Goal: Transaction & Acquisition: Purchase product/service

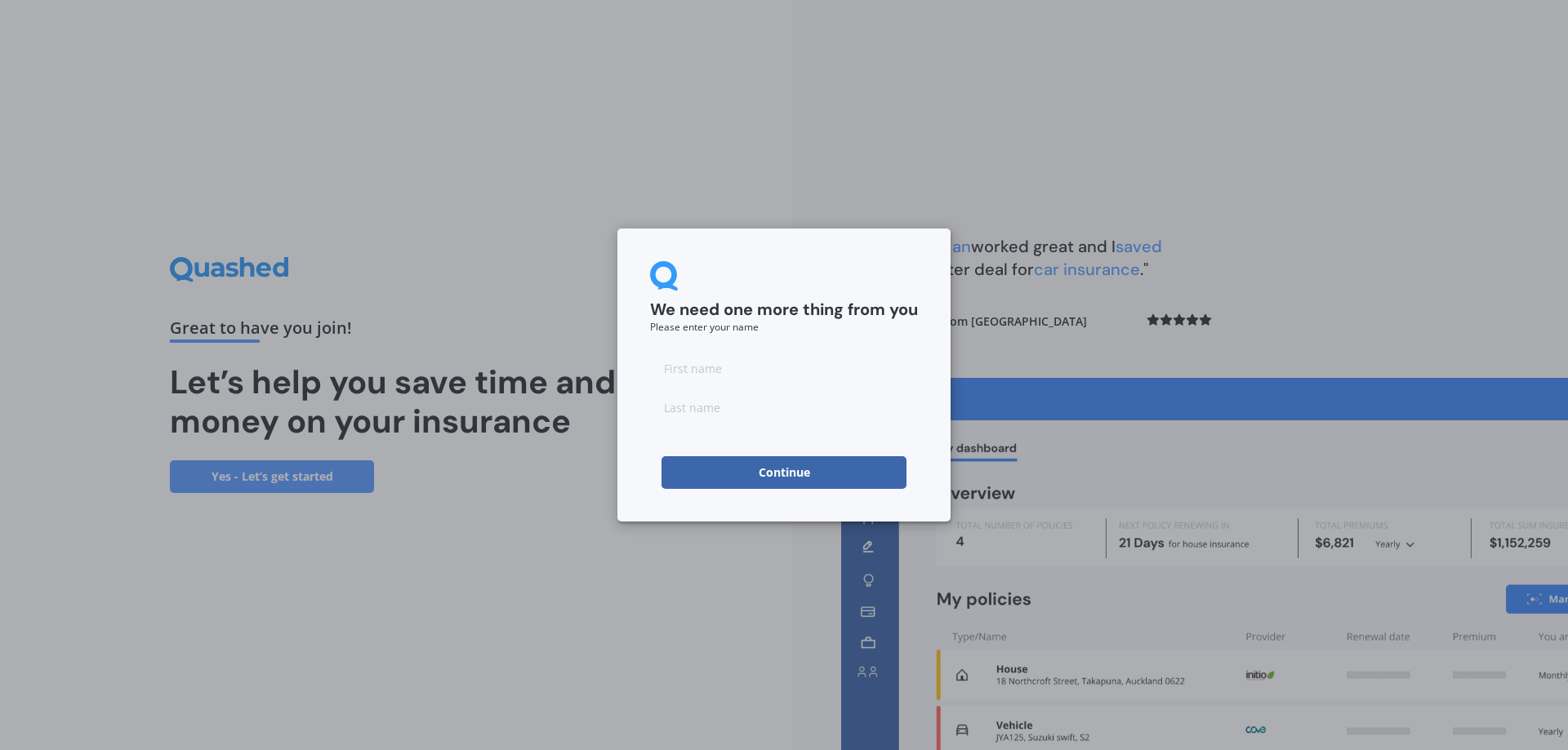
click at [744, 375] on input at bounding box center [784, 368] width 268 height 32
type input "[PERSON_NAME]"
click at [692, 398] on input at bounding box center [784, 407] width 268 height 32
type input "[PERSON_NAME]"
click at [767, 488] on button "Continue" at bounding box center [784, 472] width 245 height 32
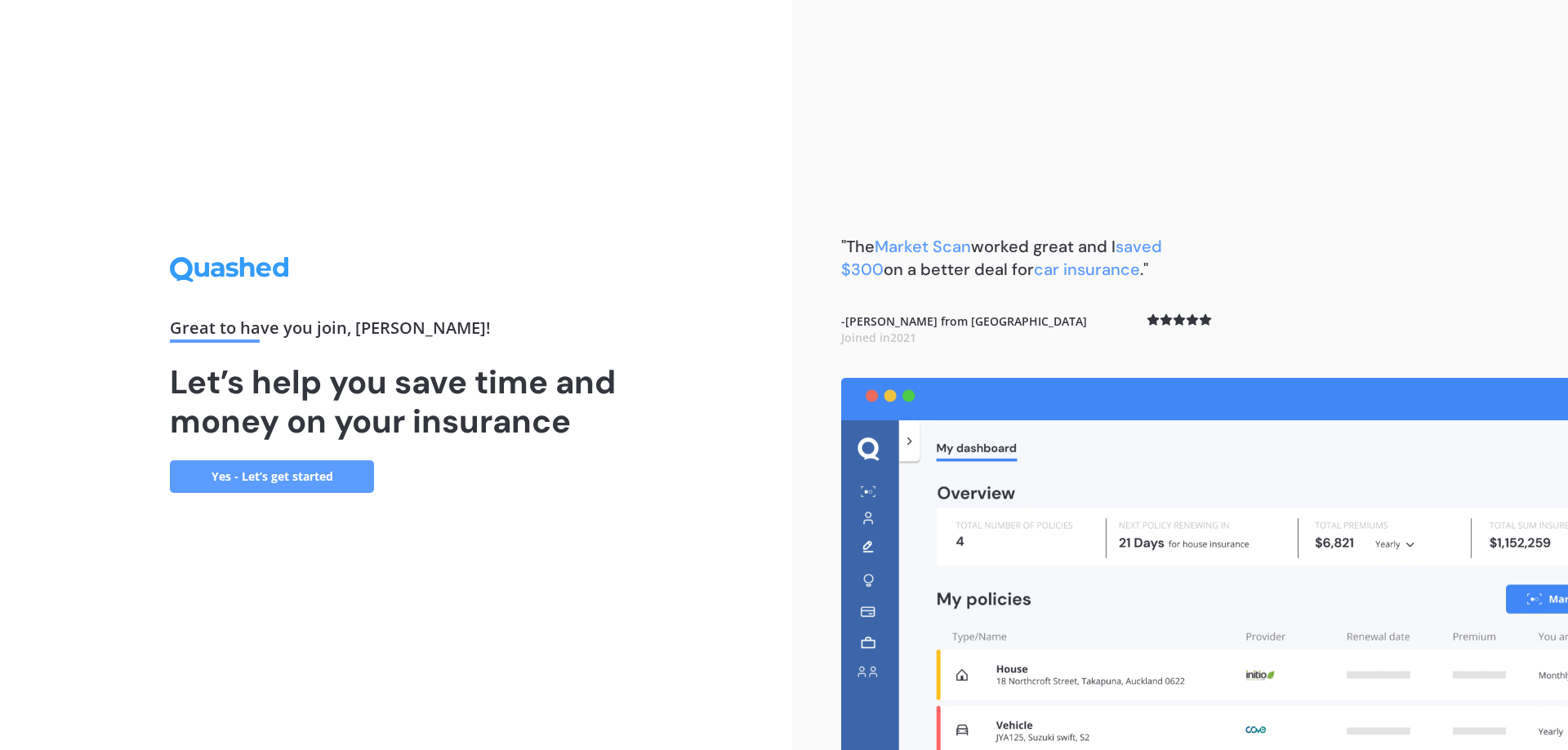
click at [216, 488] on link "Yes - Let’s get started" at bounding box center [271, 476] width 204 height 32
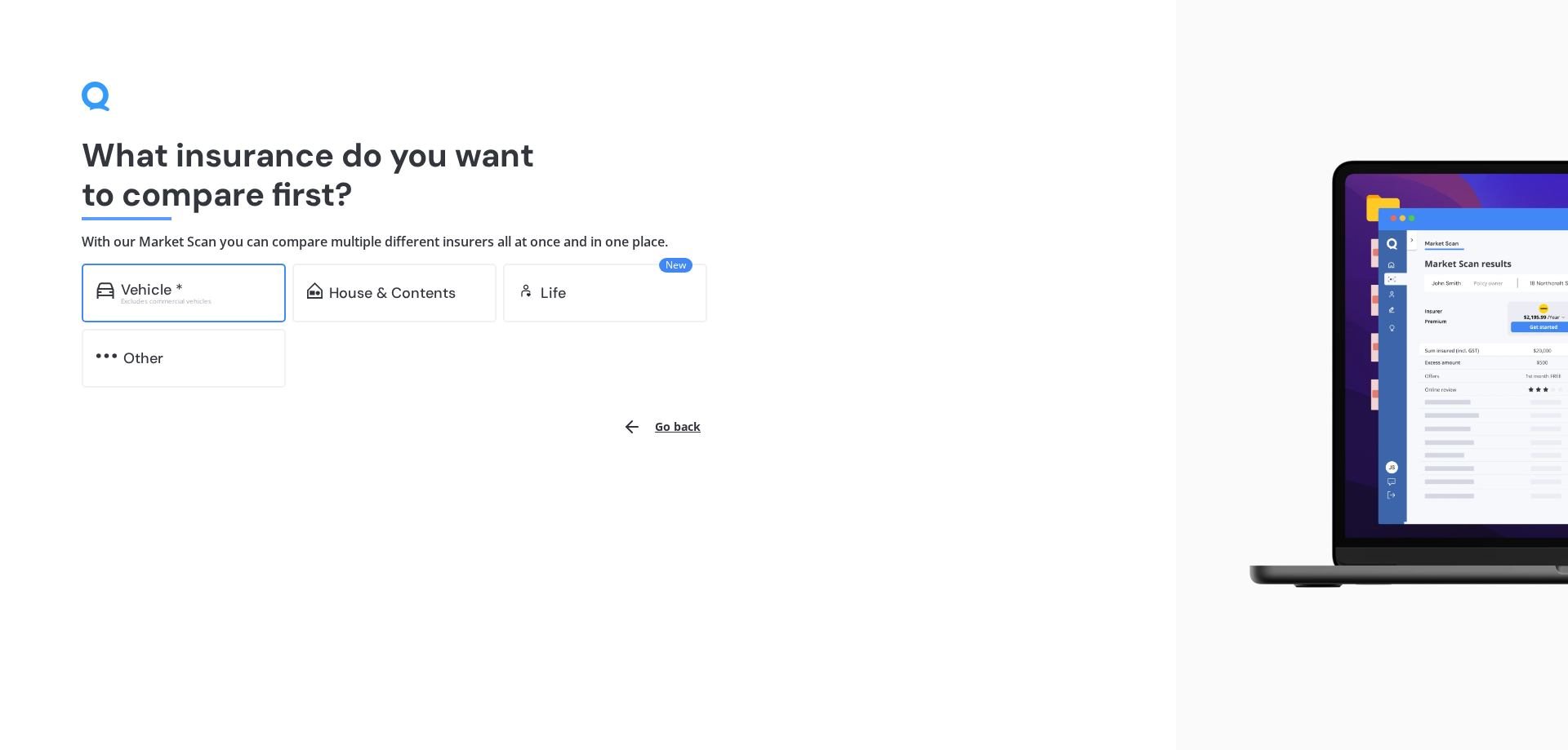
click at [200, 278] on div "Vehicle * Excludes commercial vehicles" at bounding box center [183, 292] width 204 height 59
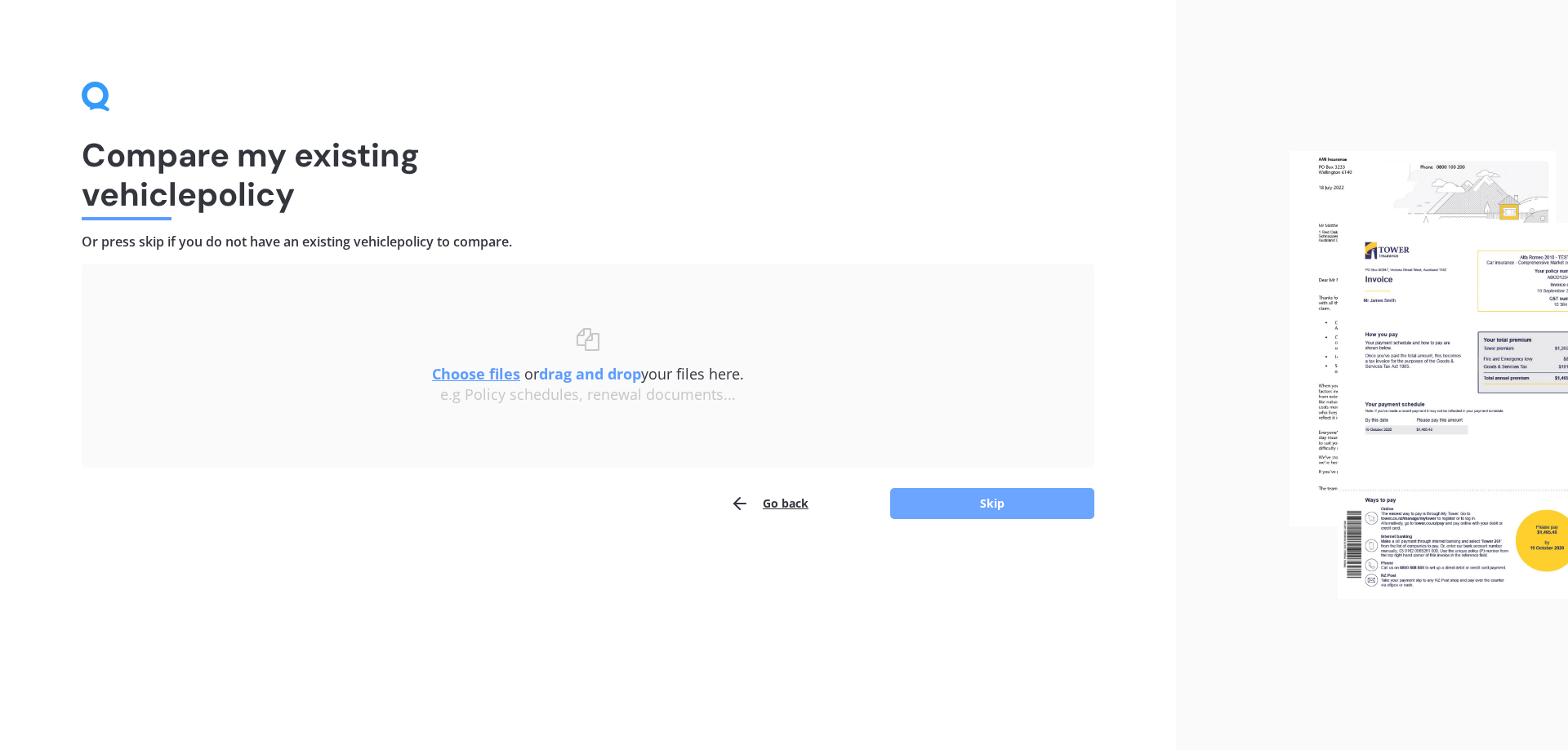
click at [1003, 505] on button "Skip" at bounding box center [992, 504] width 204 height 31
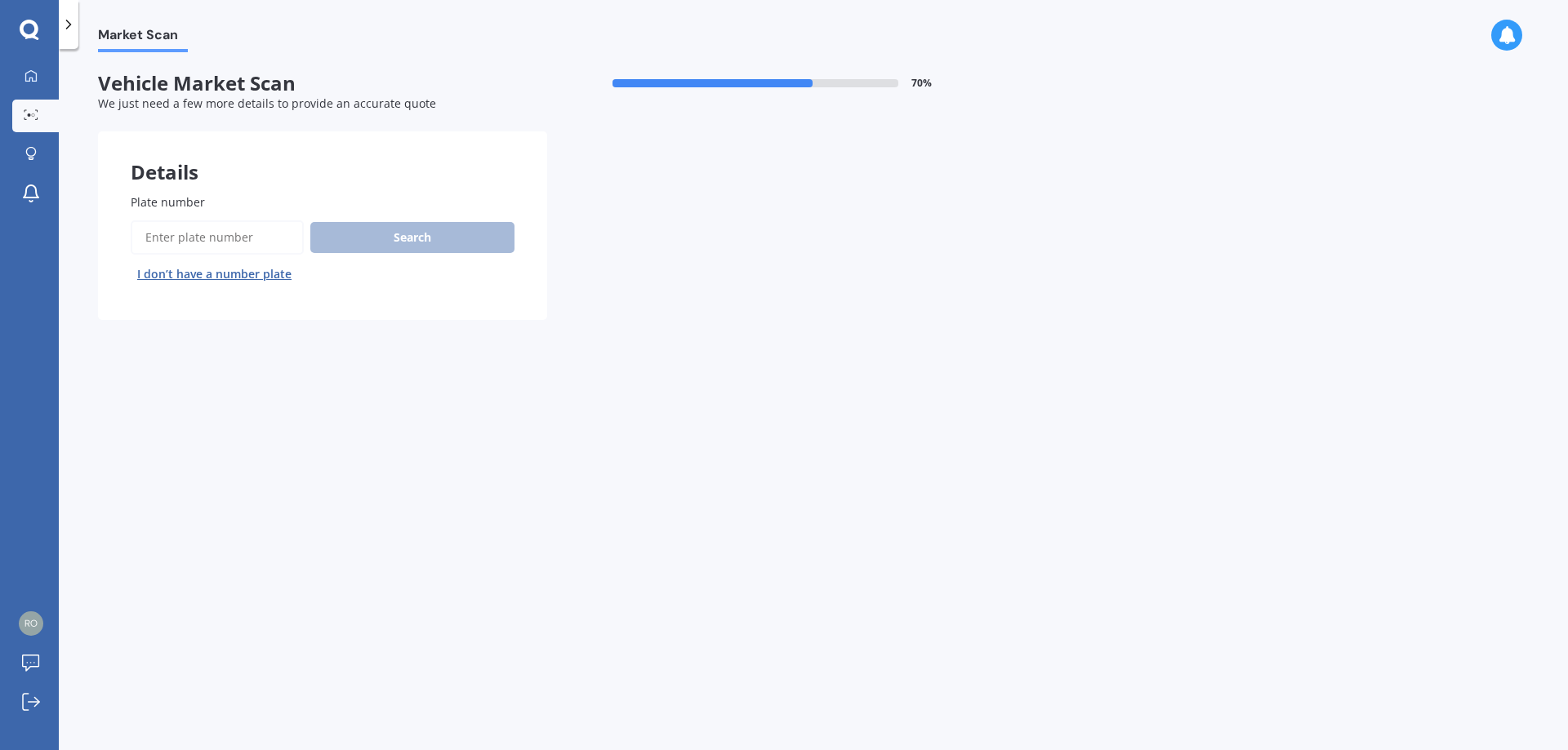
click at [178, 245] on input "Plate number" at bounding box center [217, 238] width 173 height 34
type input "mdt510"
click at [434, 235] on button "Search" at bounding box center [412, 237] width 204 height 31
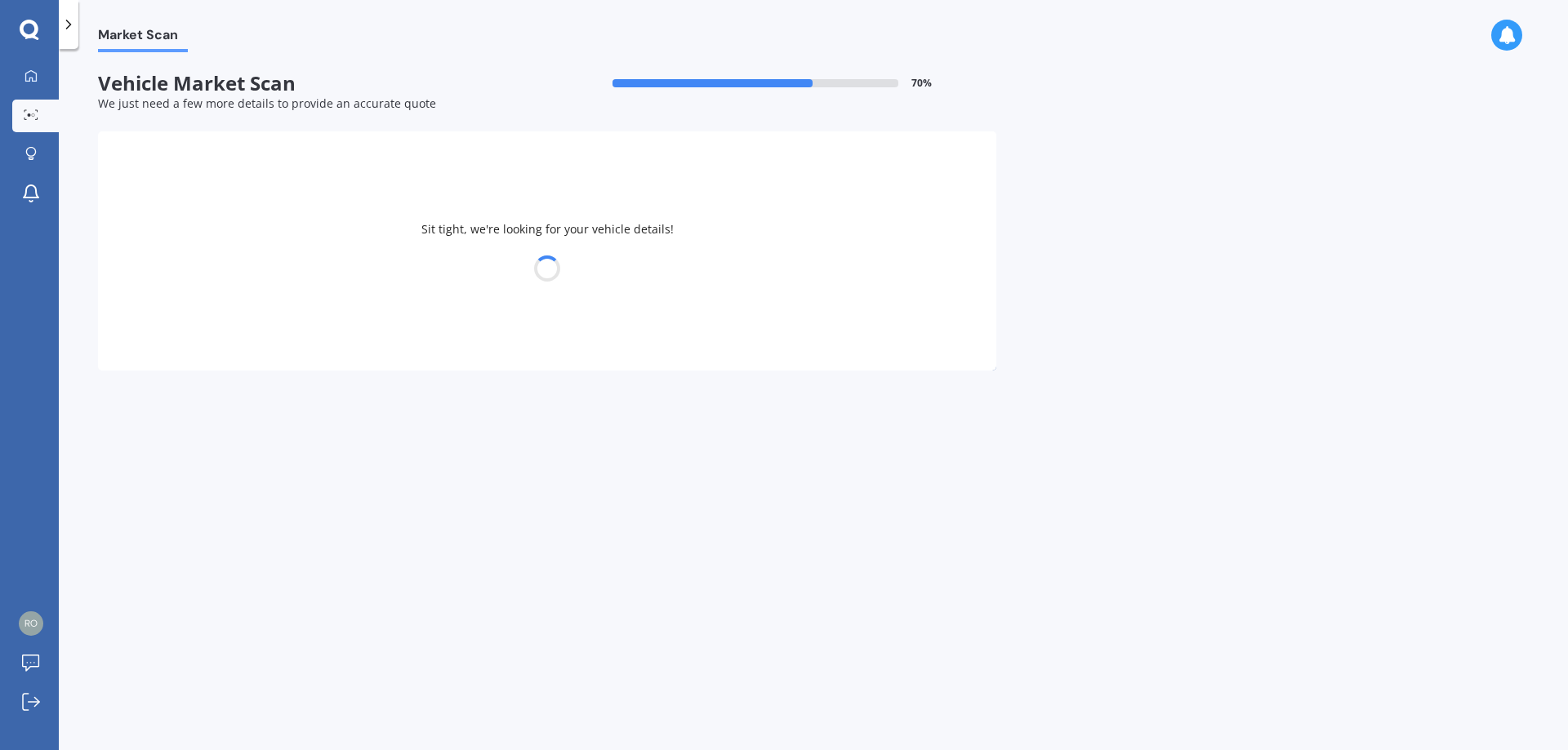
select select "TOYOTA"
select select "COROLLA"
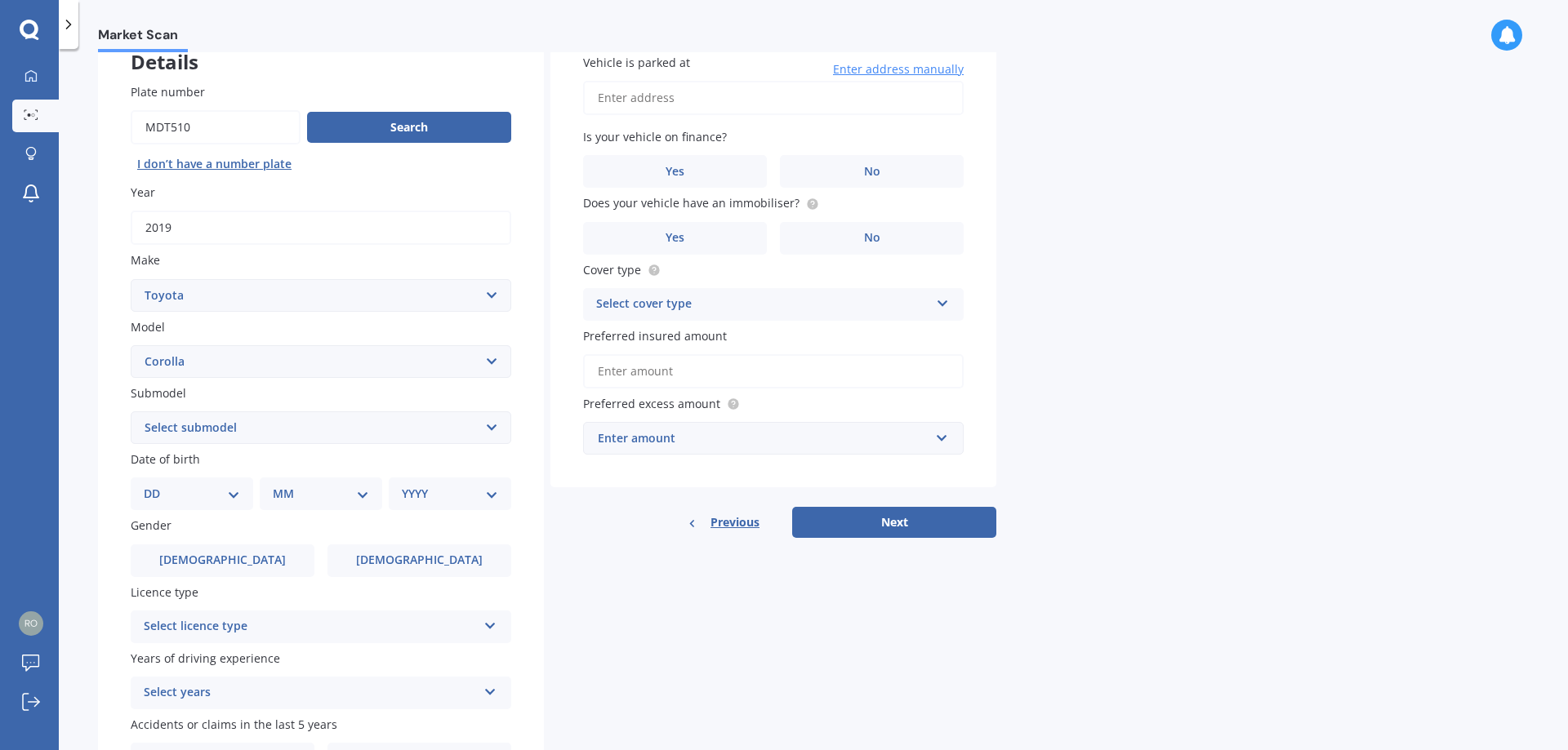
scroll to position [82, 0]
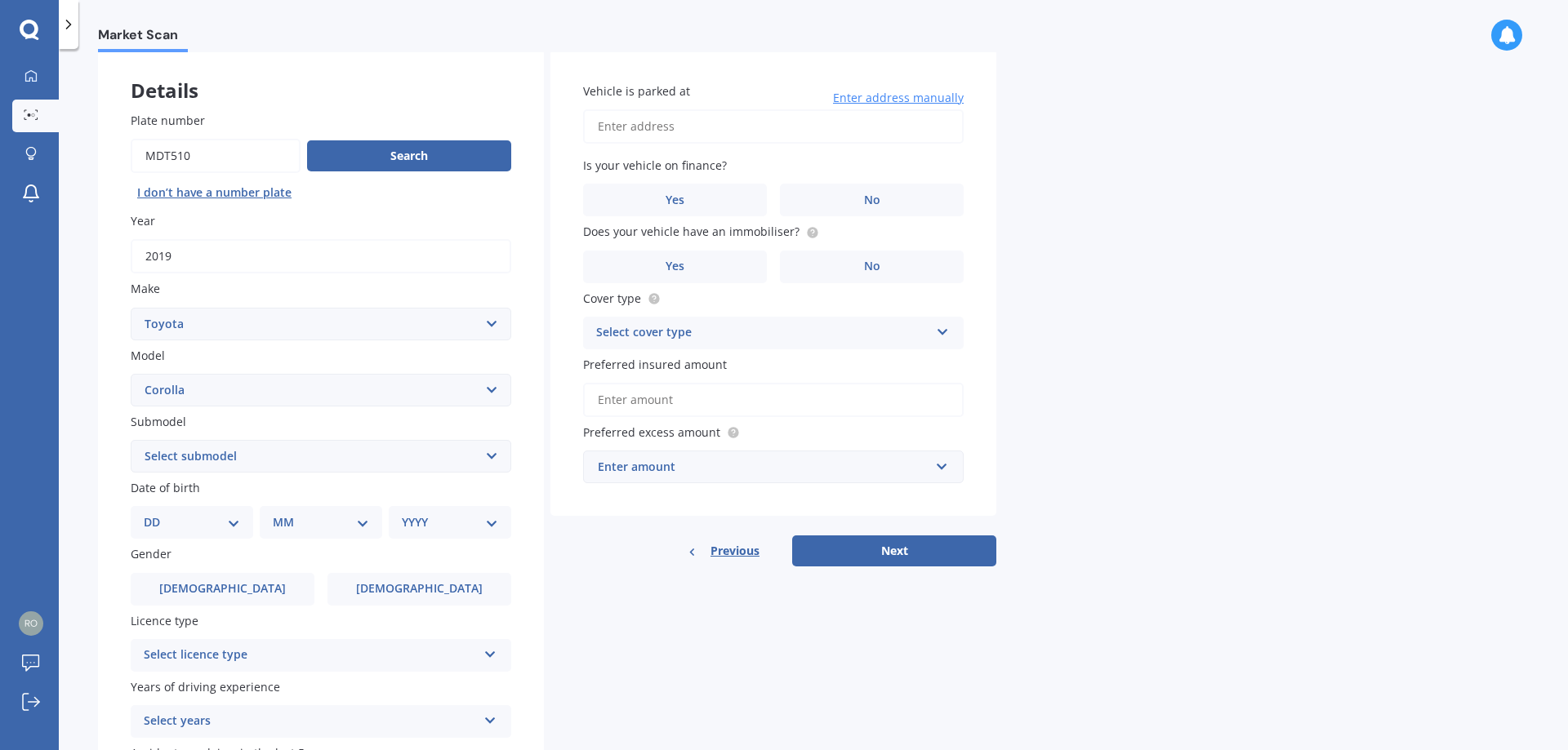
click at [239, 521] on select "DD 01 02 03 04 05 06 07 08 09 10 11 12 13 14 15 16 17 18 19 20 21 22 23 24 25 2…" at bounding box center [192, 522] width 96 height 18
click at [295, 472] on select "Select submodel (All other) Axio Diesel [PERSON_NAME] 2WD [PERSON_NAME] 4WD FXG…" at bounding box center [321, 456] width 380 height 32
select select "GX WAGON AUTO"
click at [130, 440] on select "Select submodel (All other) Axio Diesel [PERSON_NAME] 2WD [PERSON_NAME] 4WD FXG…" at bounding box center [321, 456] width 380 height 32
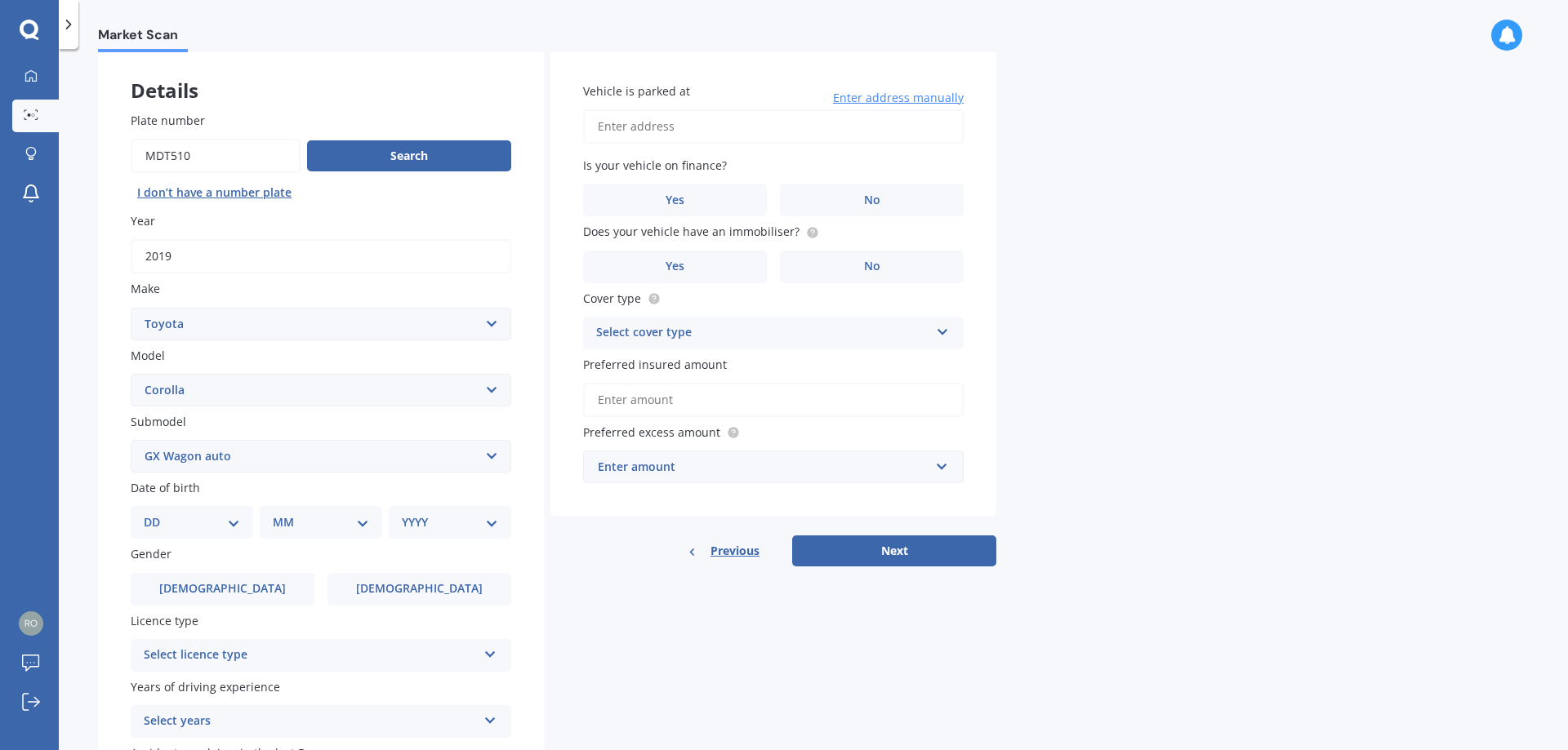
click at [241, 510] on div "DD 01 02 03 04 05 06 07 08 09 10 11 12 13 14 15 16 17 18 19 20 21 22 23 24 25 2…" at bounding box center [192, 522] width 123 height 32
click at [148, 520] on select "DD 01 02 03 04 05 06 07 08 09 10 11 12 13 14 15 16 17 18 19 20 21 22 23 24 25 2…" at bounding box center [192, 522] width 96 height 18
select select "25"
click at [157, 513] on select "DD 01 02 03 04 05 06 07 08 09 10 11 12 13 14 15 16 17 18 19 20 21 22 23 24 25 2…" at bounding box center [192, 522] width 96 height 18
click at [348, 520] on select "MM 01 02 03 04 05 06 07 08 09 10 11 12" at bounding box center [324, 522] width 90 height 18
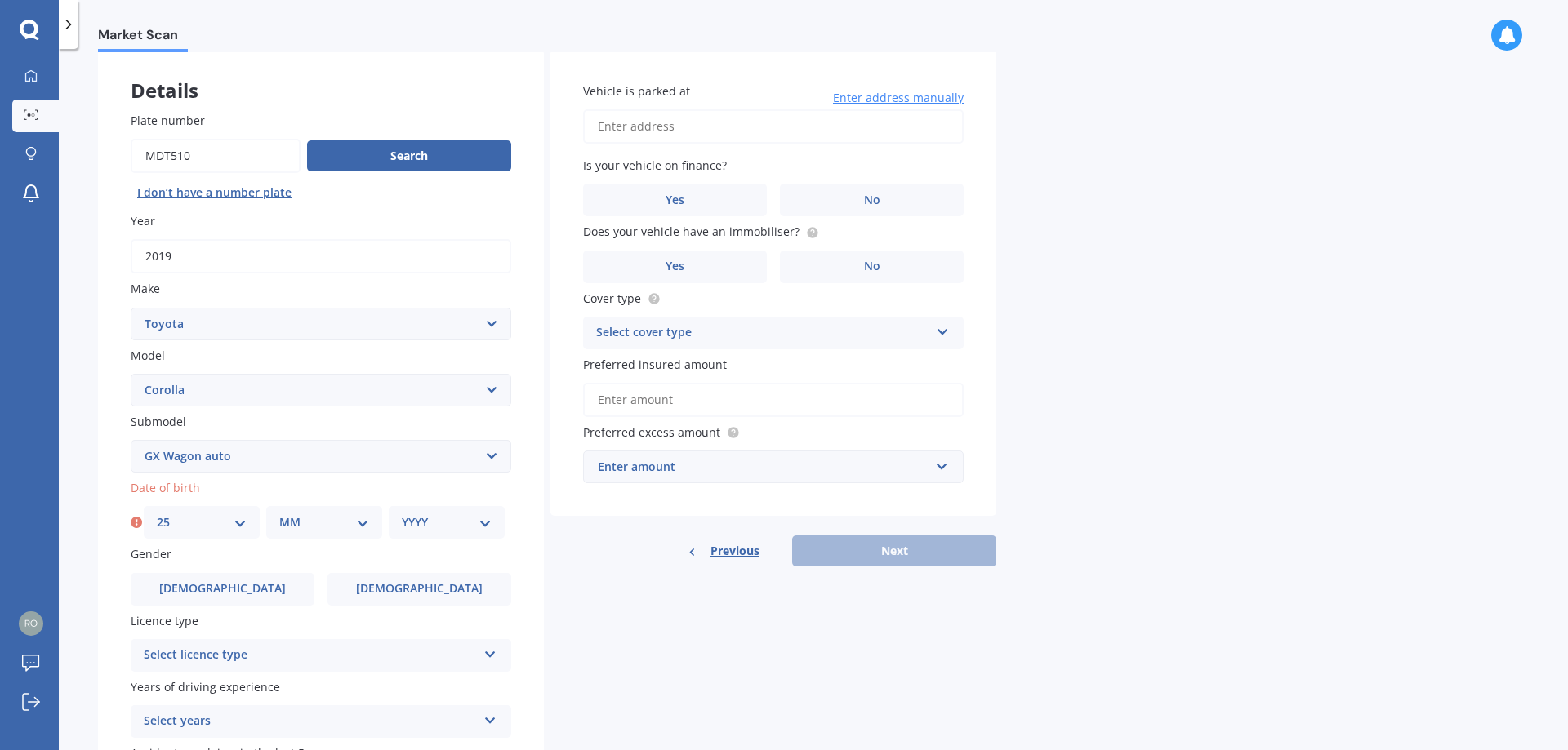
select select "03"
click at [280, 513] on select "MM 01 02 03 04 05 06 07 08 09 10 11 12" at bounding box center [324, 522] width 90 height 18
click at [488, 523] on select "YYYY 2025 2024 2023 2022 2021 2020 2019 2018 2017 2016 2015 2014 2013 2012 2011…" at bounding box center [446, 522] width 90 height 18
select select "1968"
click at [402, 513] on select "YYYY 2025 2024 2023 2022 2021 2020 2019 2018 2017 2016 2015 2014 2013 2012 2011…" at bounding box center [446, 522] width 90 height 18
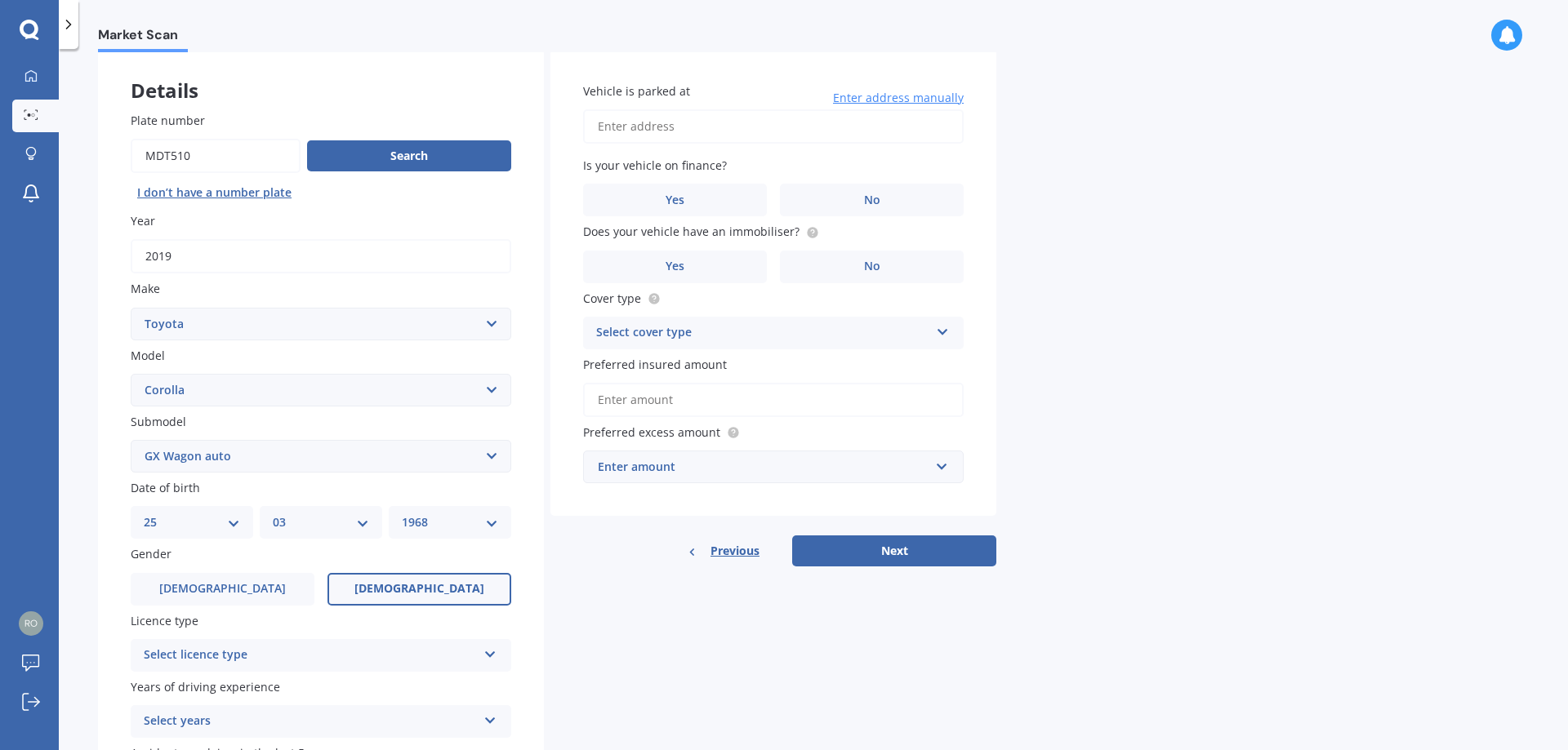
click at [424, 595] on span "[DEMOGRAPHIC_DATA]" at bounding box center [419, 589] width 130 height 14
click at [0, 0] on input "[DEMOGRAPHIC_DATA]" at bounding box center [0, 0] width 0 height 0
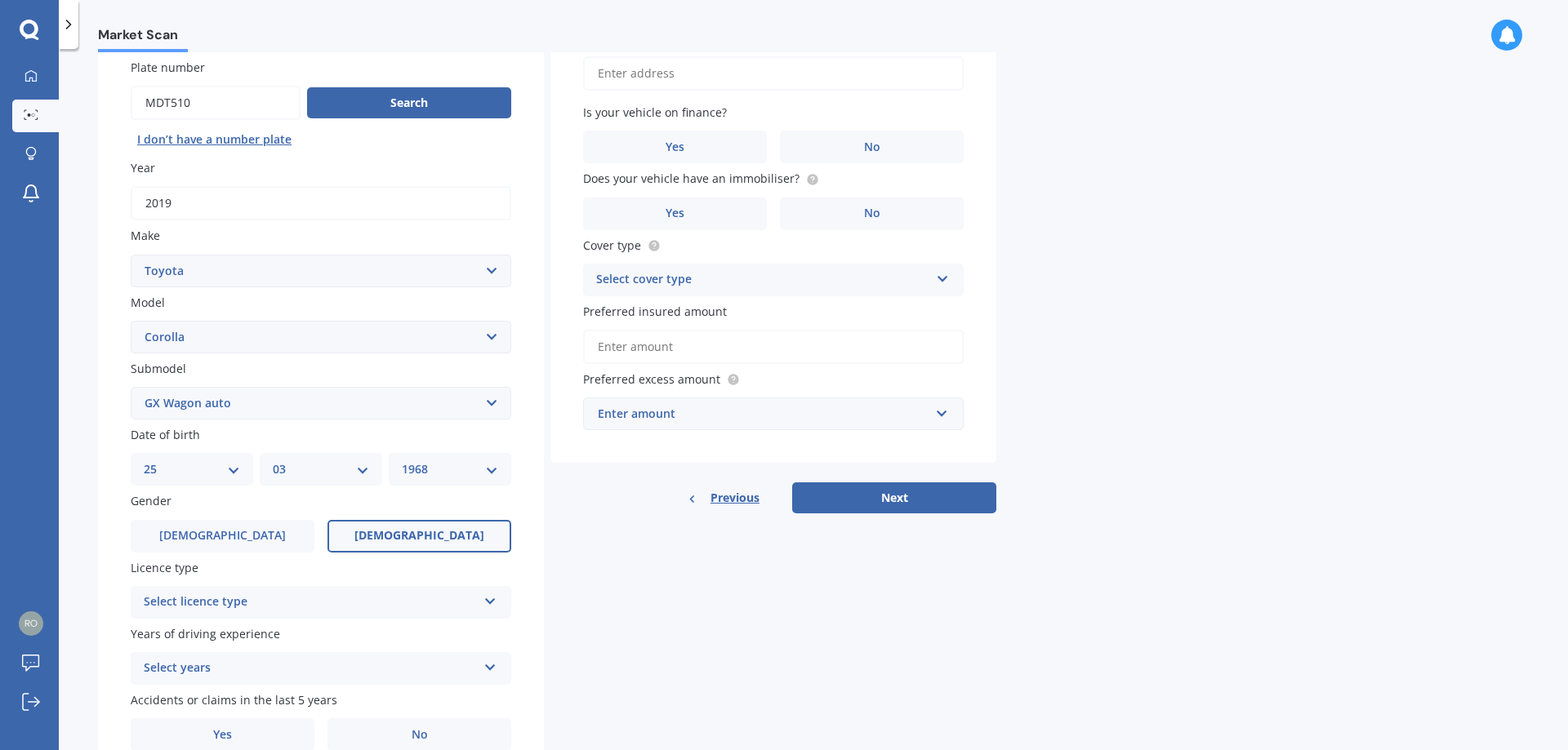
scroll to position [164, 0]
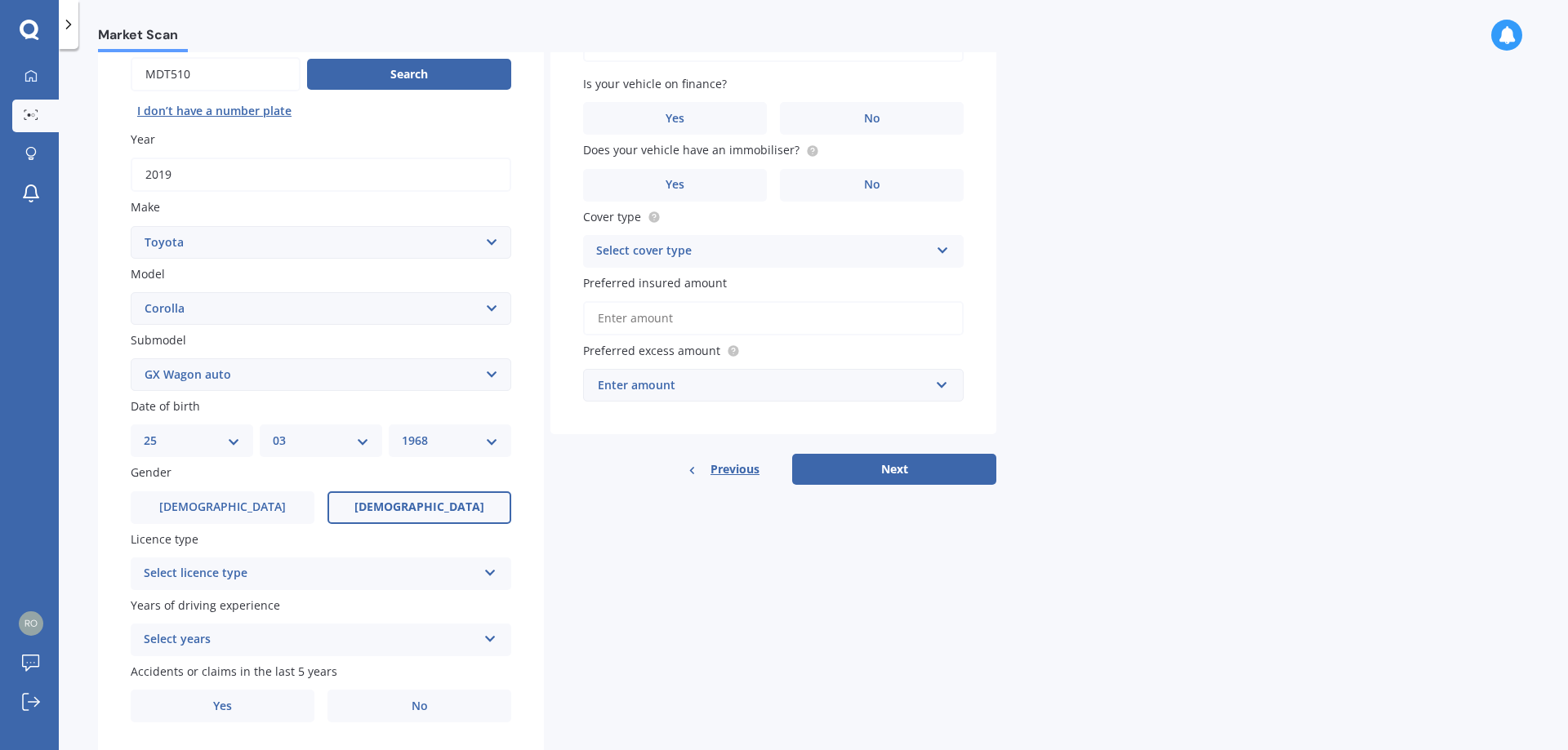
click at [409, 584] on div "Select licence type NZ Full NZ Restricted NZ Learners [GEOGRAPHIC_DATA] [GEOGRA…" at bounding box center [321, 574] width 380 height 32
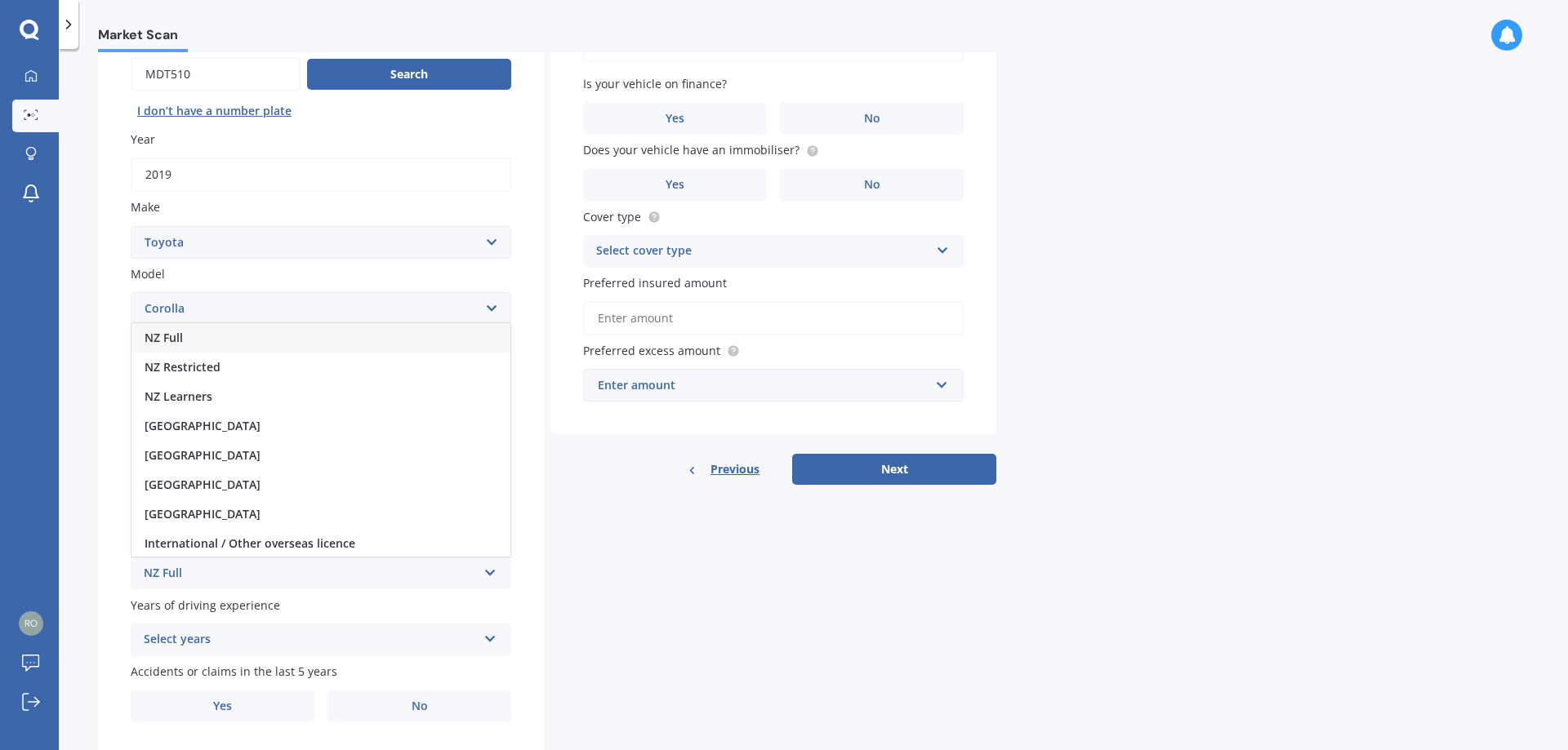
click at [238, 341] on div "NZ Full" at bounding box center [321, 338] width 379 height 29
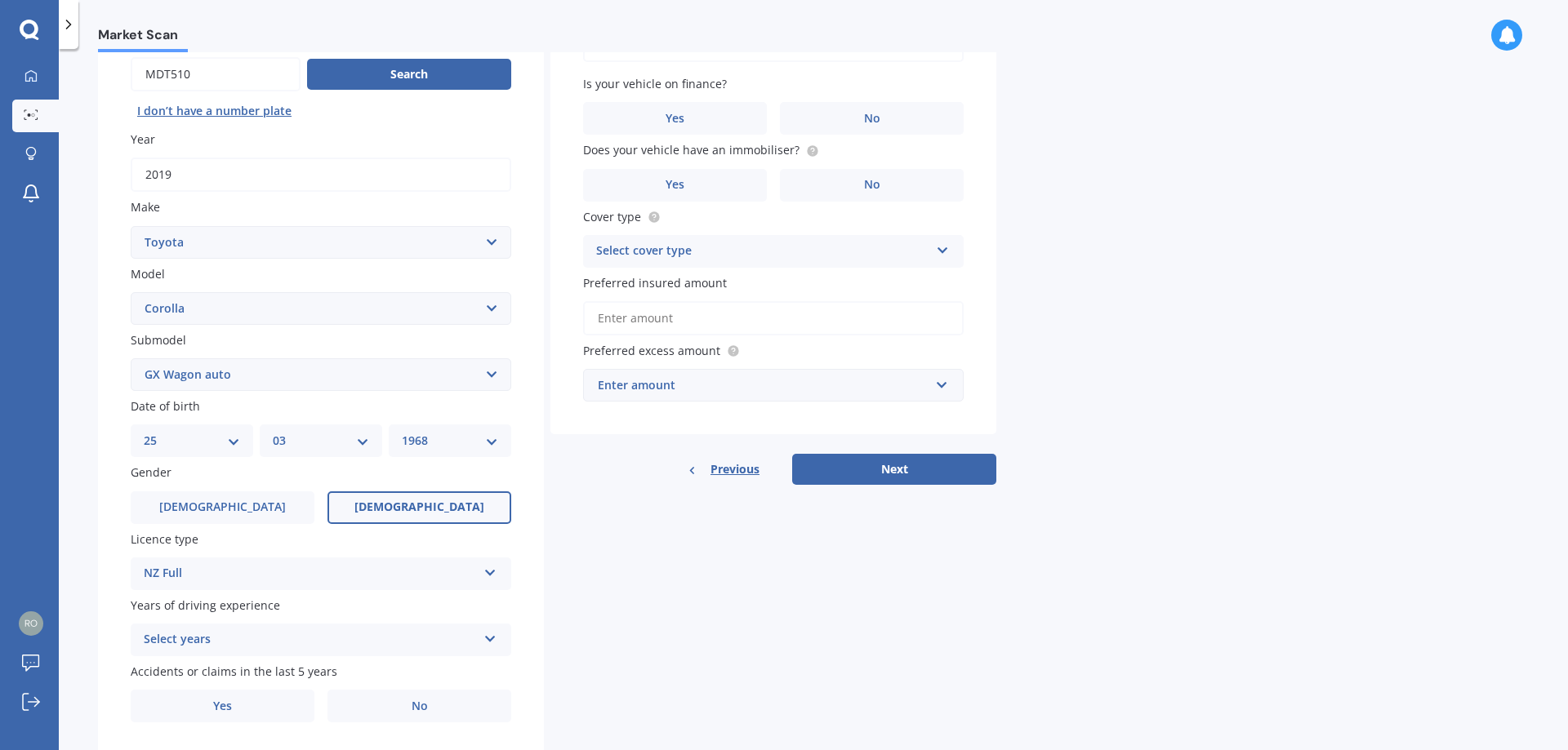
click at [283, 638] on div "Select years" at bounding box center [310, 639] width 333 height 20
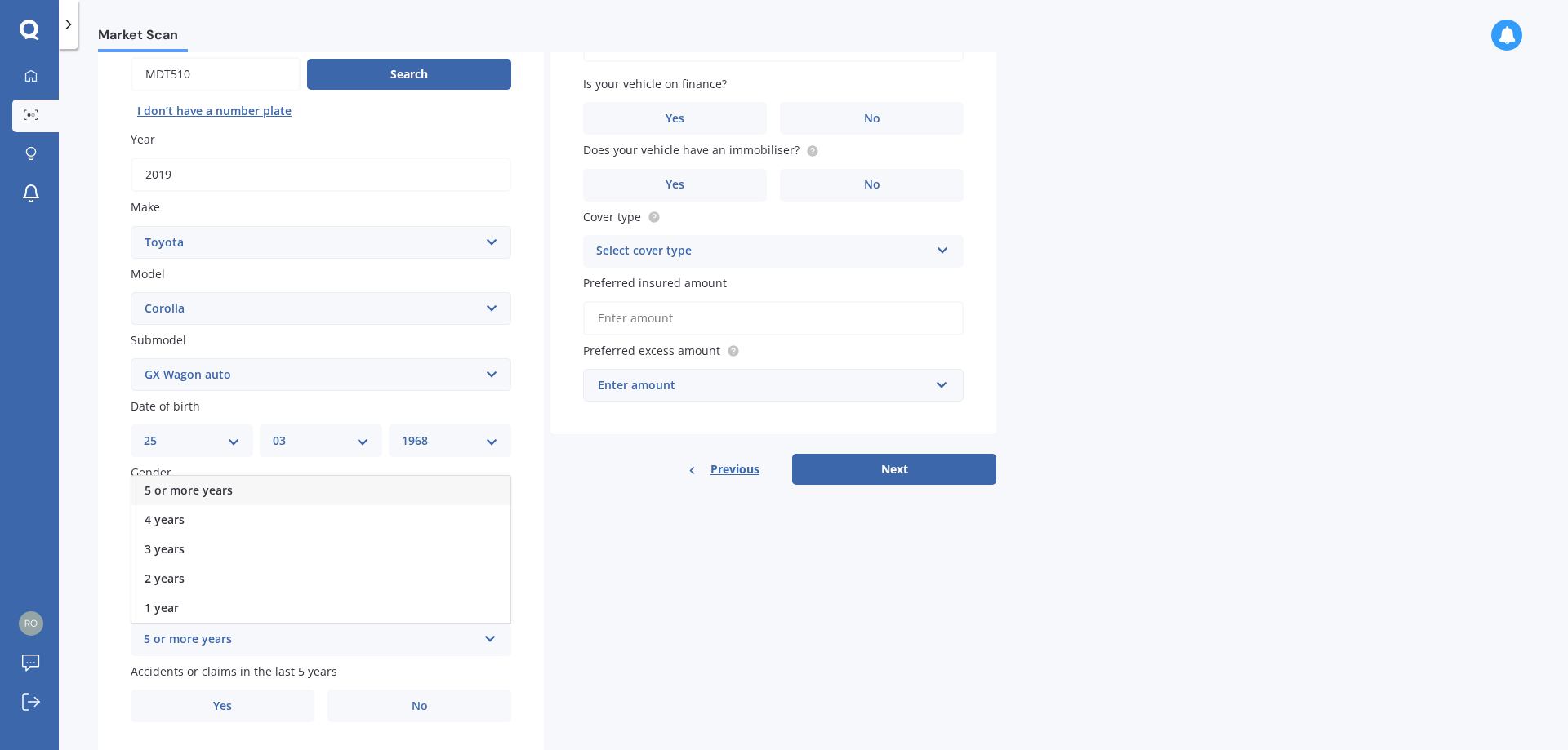
click at [207, 488] on span "5 or more years" at bounding box center [188, 490] width 88 height 15
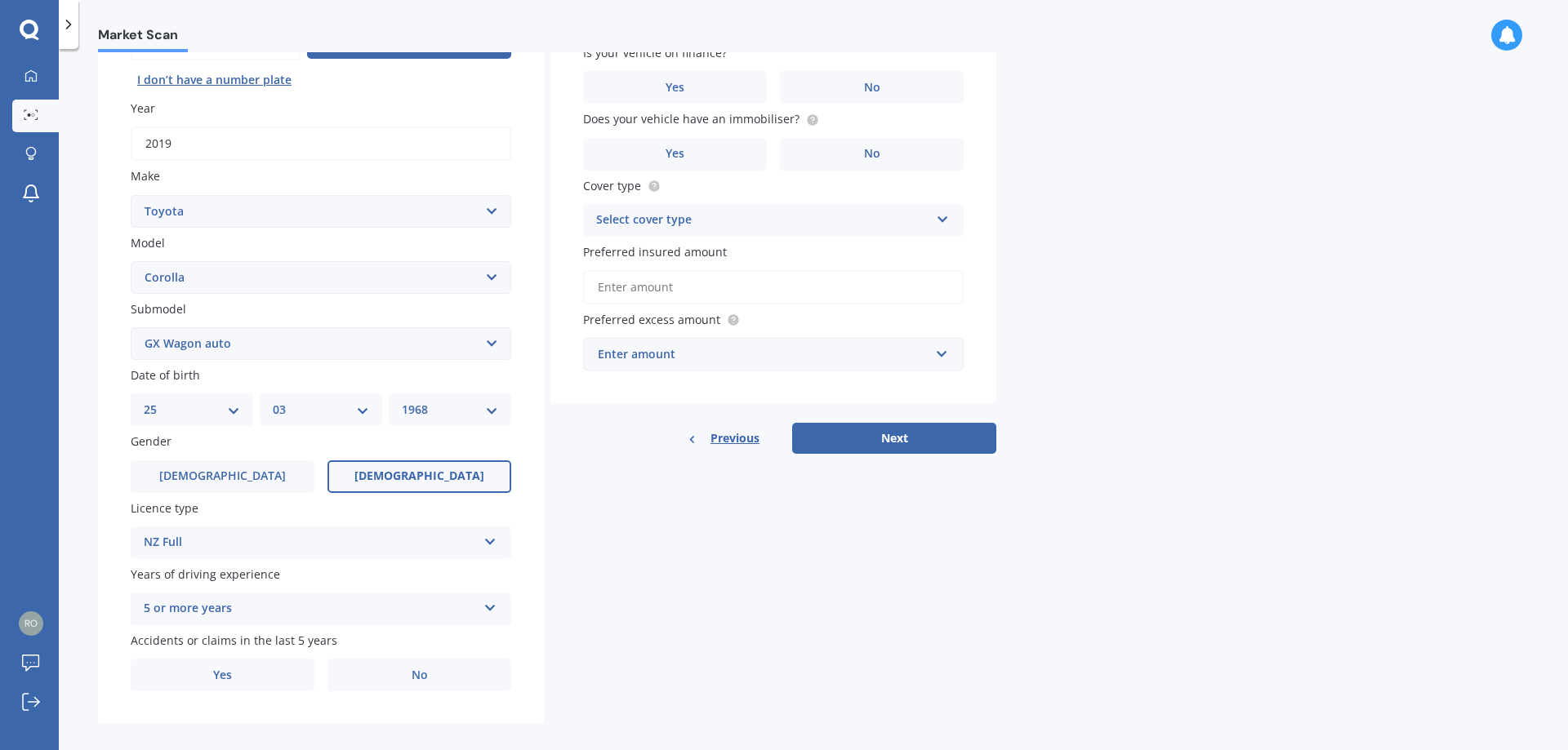
scroll to position [211, 0]
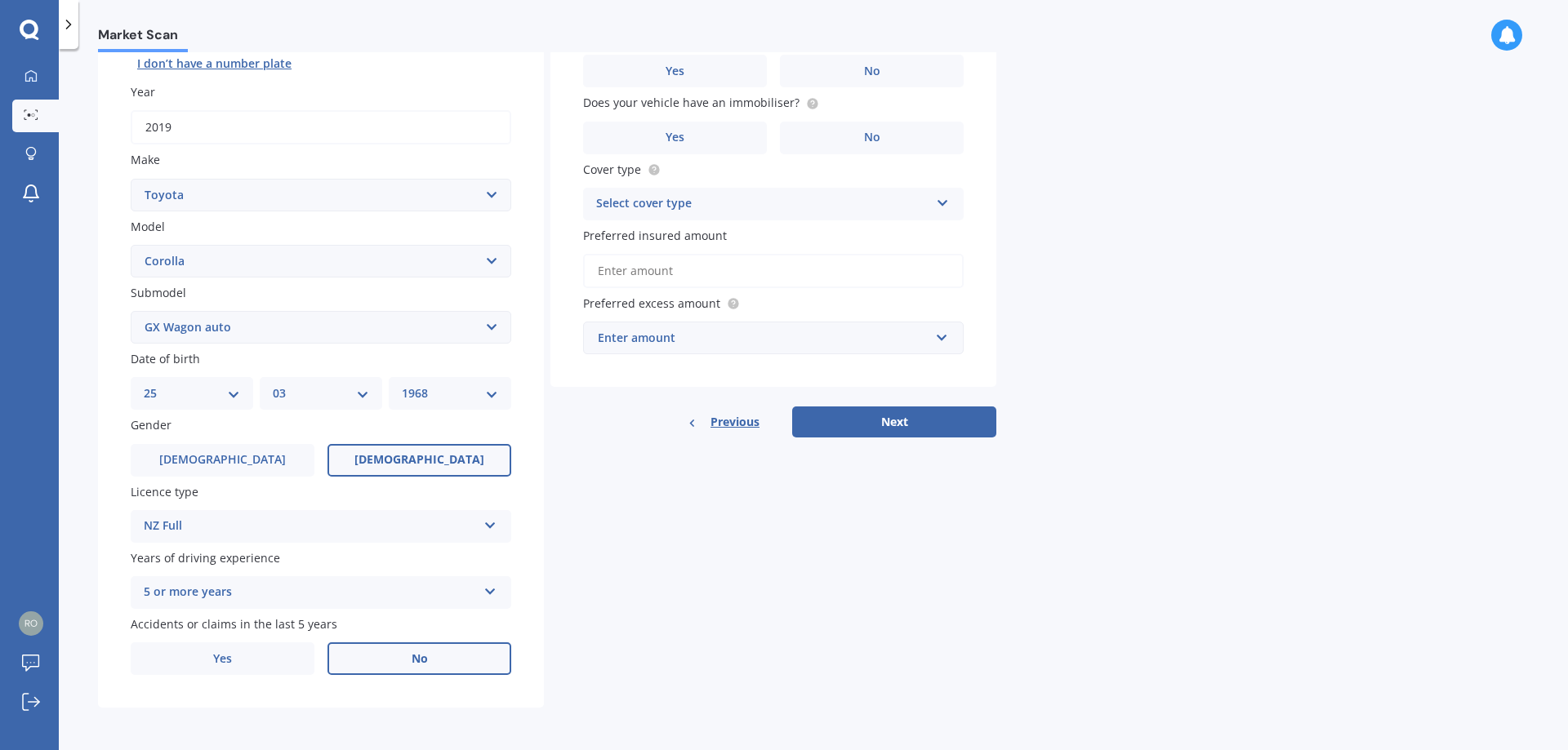
click at [420, 661] on span "No" at bounding box center [419, 659] width 16 height 14
click at [0, 0] on input "No" at bounding box center [0, 0] width 0 height 0
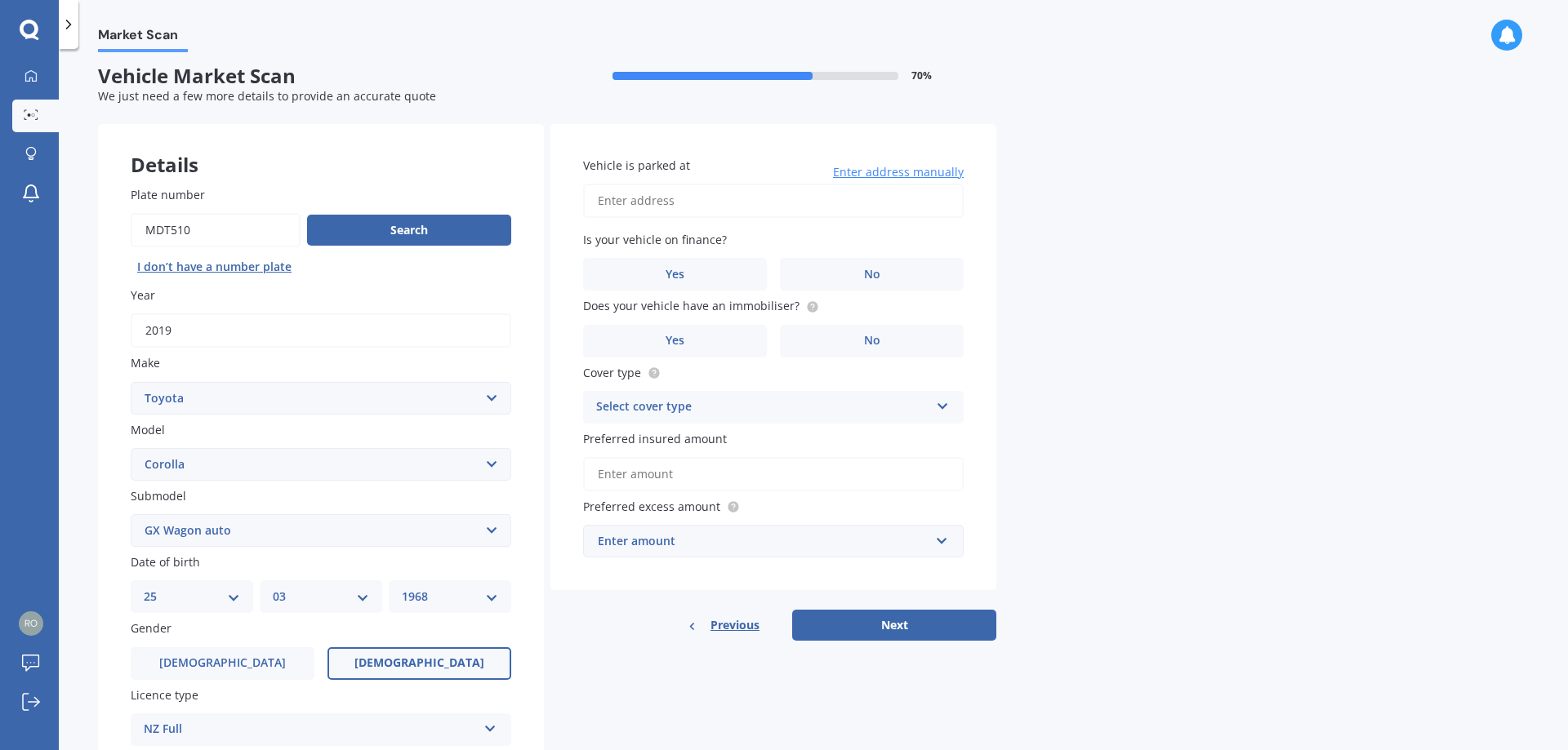
scroll to position [0, 0]
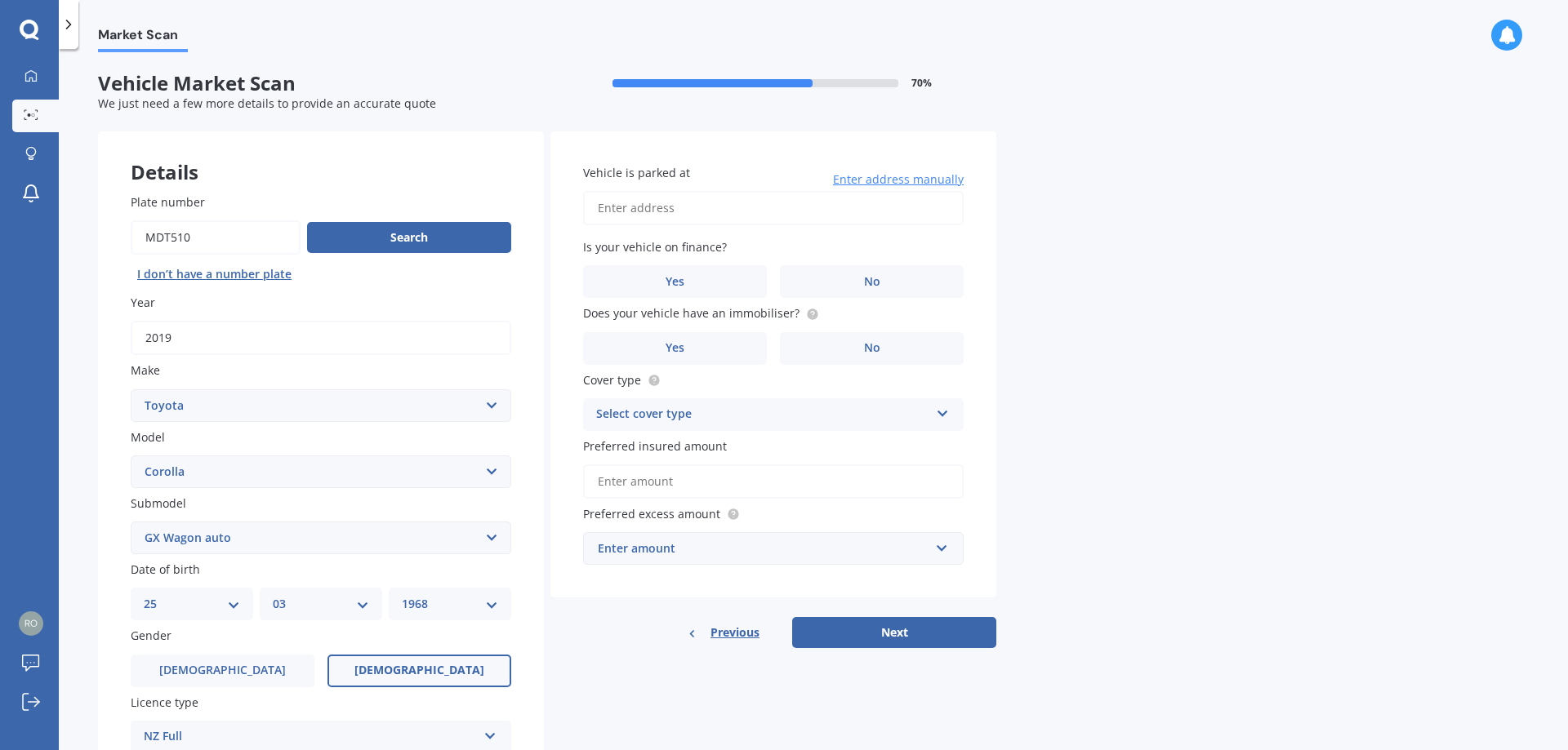
click at [639, 218] on input "Vehicle is parked at" at bounding box center [773, 208] width 380 height 34
click at [831, 273] on label "No" at bounding box center [871, 281] width 183 height 32
click at [0, 0] on input "No" at bounding box center [0, 0] width 0 height 0
click at [693, 211] on input "[STREET_ADDRESS]" at bounding box center [773, 208] width 380 height 34
click at [695, 210] on input "[STREET_ADDRESS]" at bounding box center [773, 208] width 380 height 34
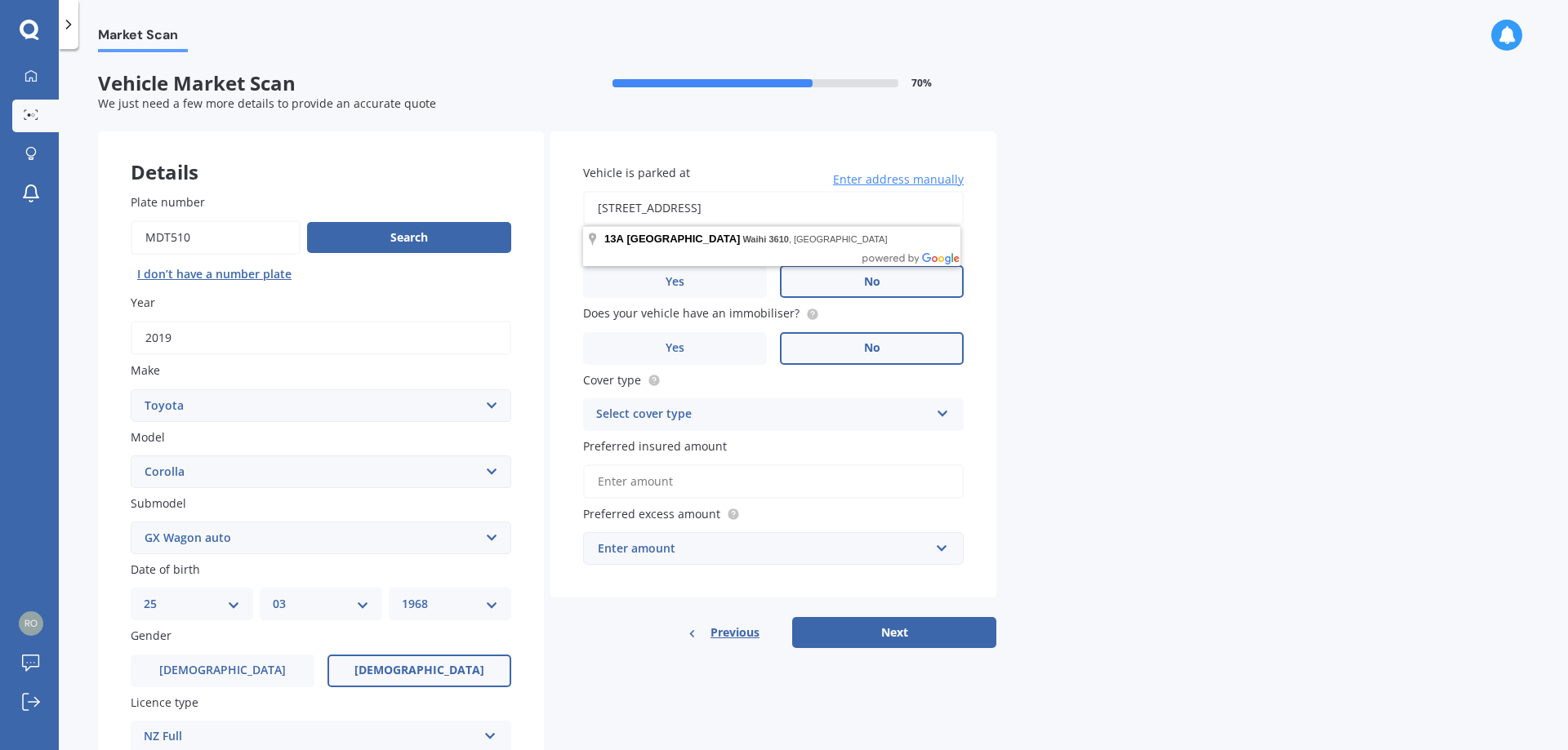
type input "[STREET_ADDRESS]"
click at [831, 336] on label "No" at bounding box center [871, 349] width 183 height 32
click at [0, 0] on input "No" at bounding box center [0, 0] width 0 height 0
click at [743, 413] on div "Select cover type" at bounding box center [762, 414] width 333 height 20
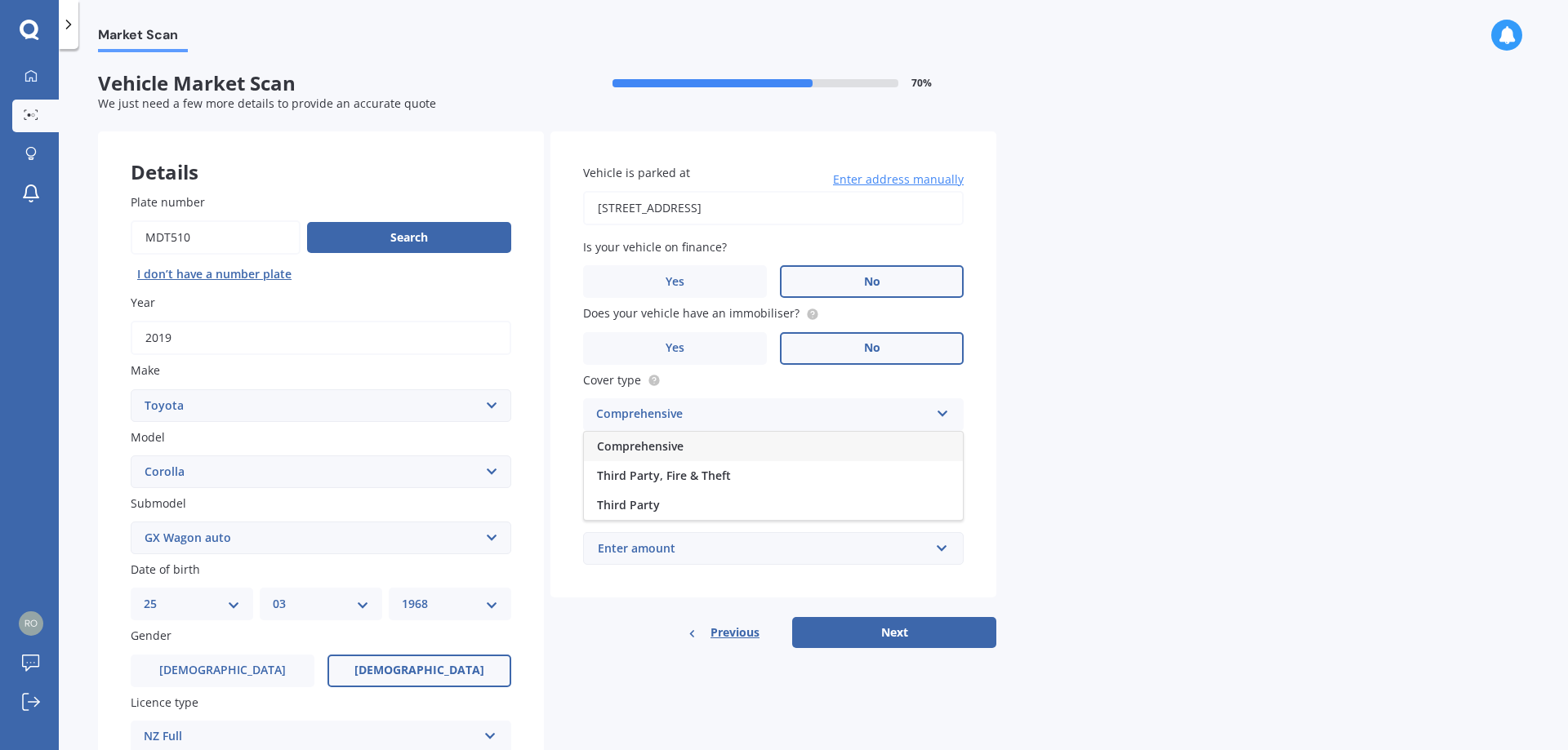
click at [710, 453] on div "Comprehensive" at bounding box center [773, 447] width 379 height 29
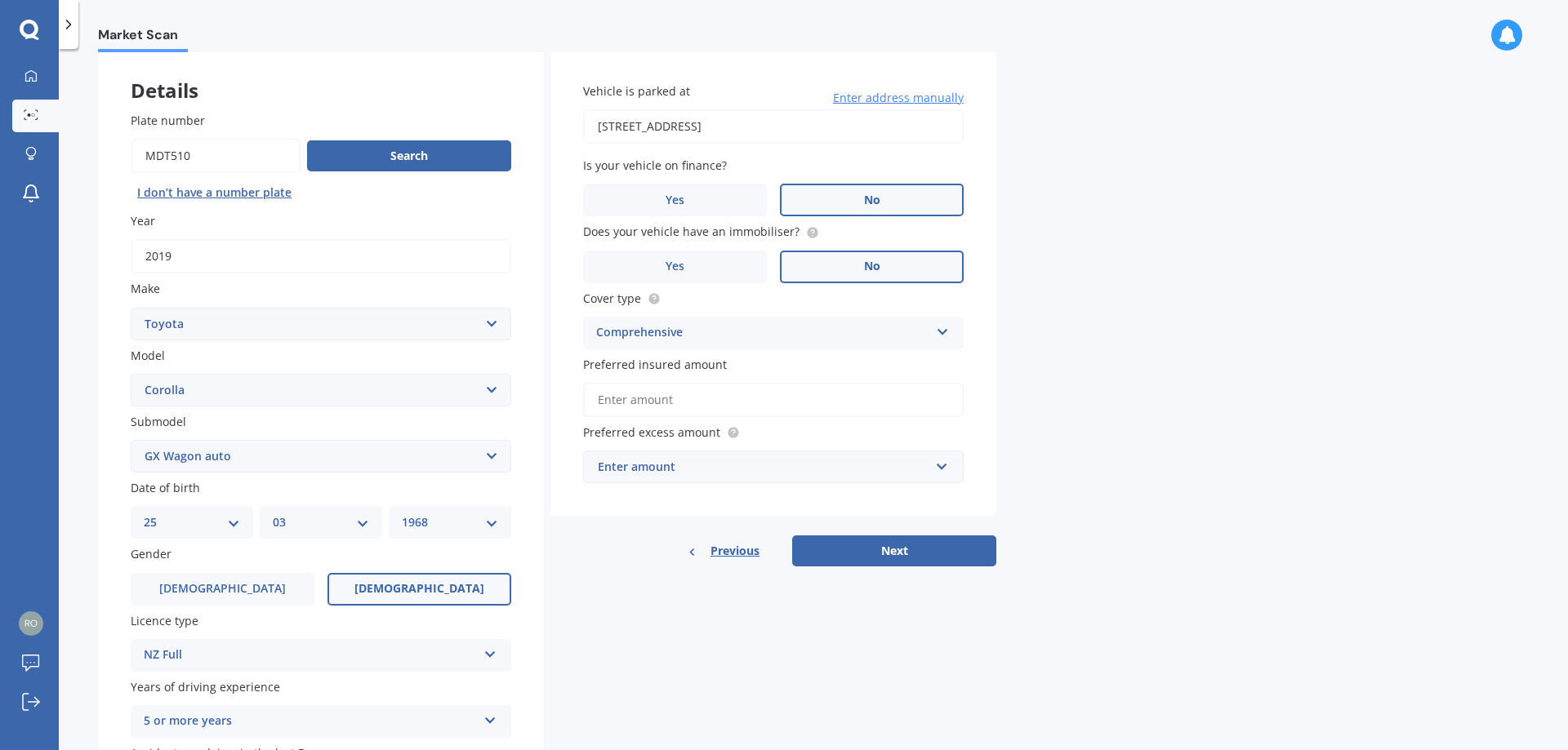
click at [703, 395] on input "Preferred insured amount" at bounding box center [773, 400] width 380 height 34
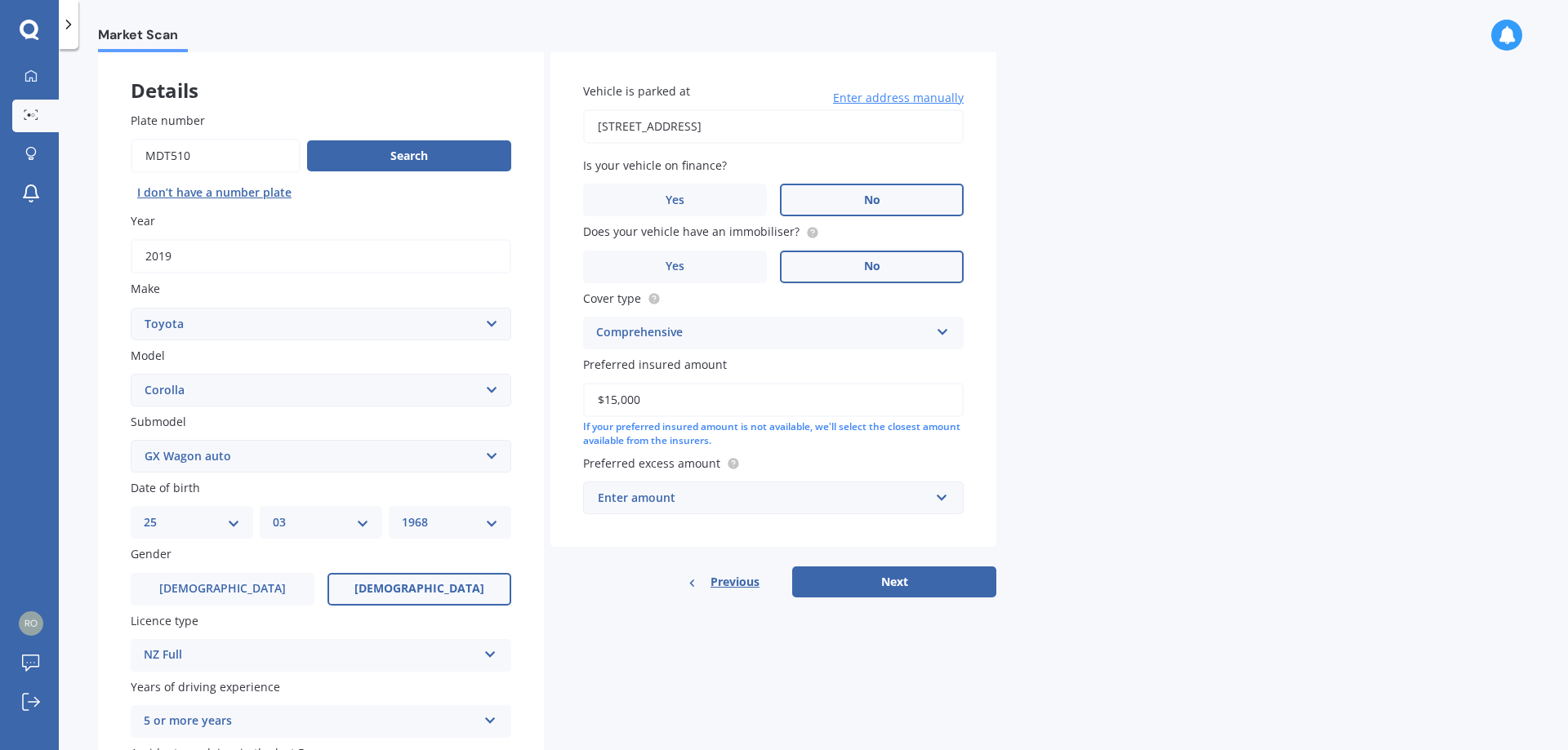
type input "$15,000"
click at [809, 505] on div "Enter amount" at bounding box center [763, 498] width 332 height 18
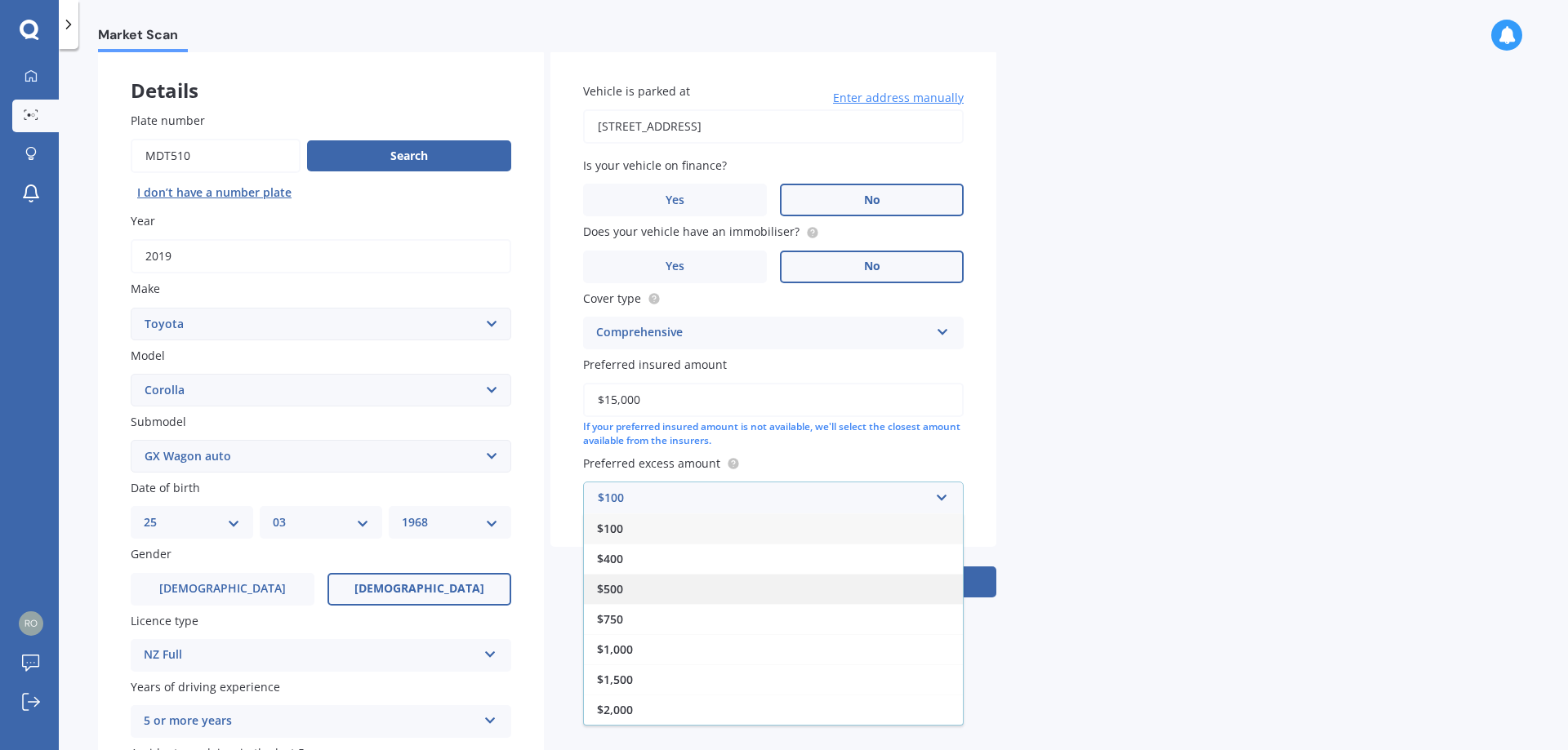
click at [713, 593] on div "$500" at bounding box center [773, 588] width 379 height 30
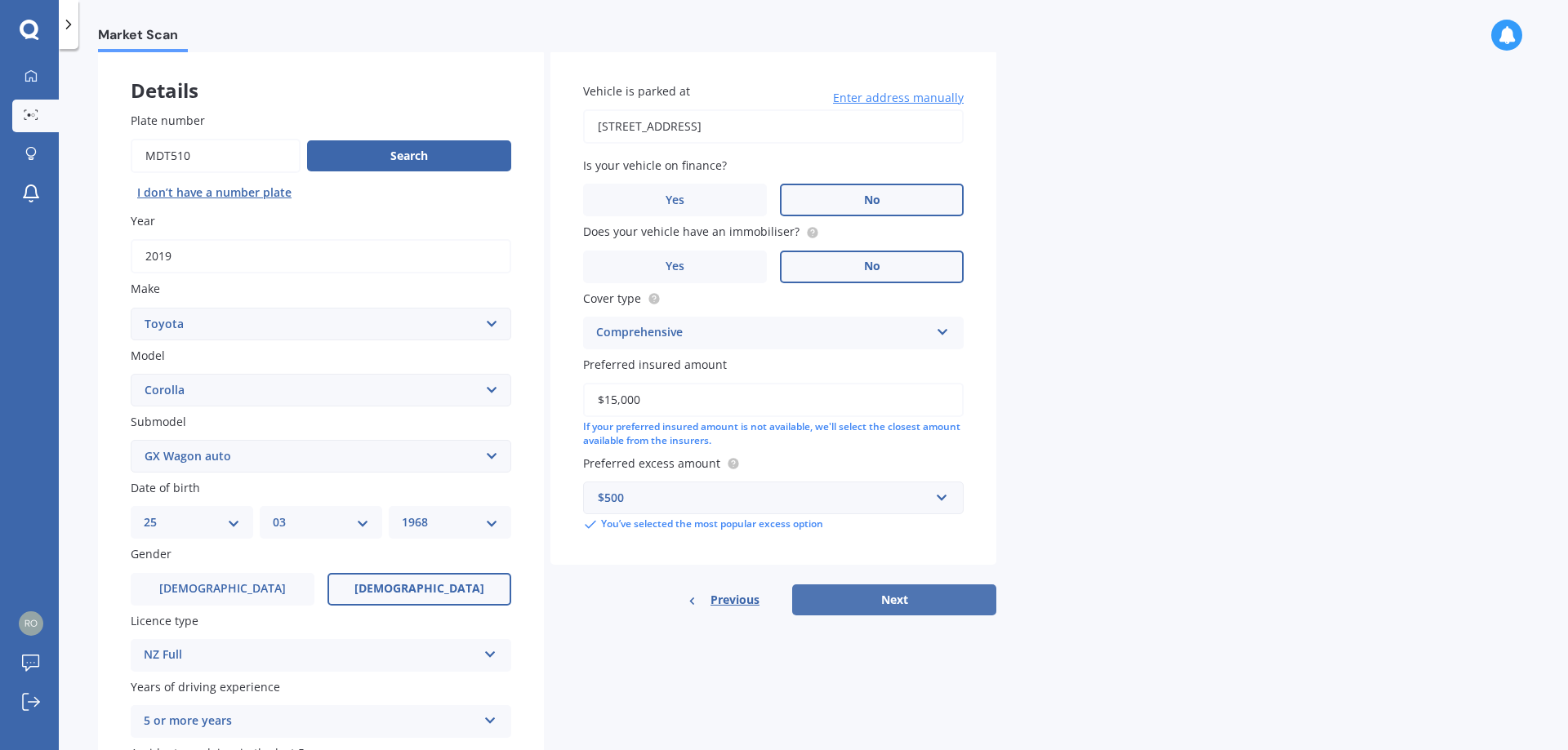
click at [890, 609] on button "Next" at bounding box center [894, 600] width 204 height 31
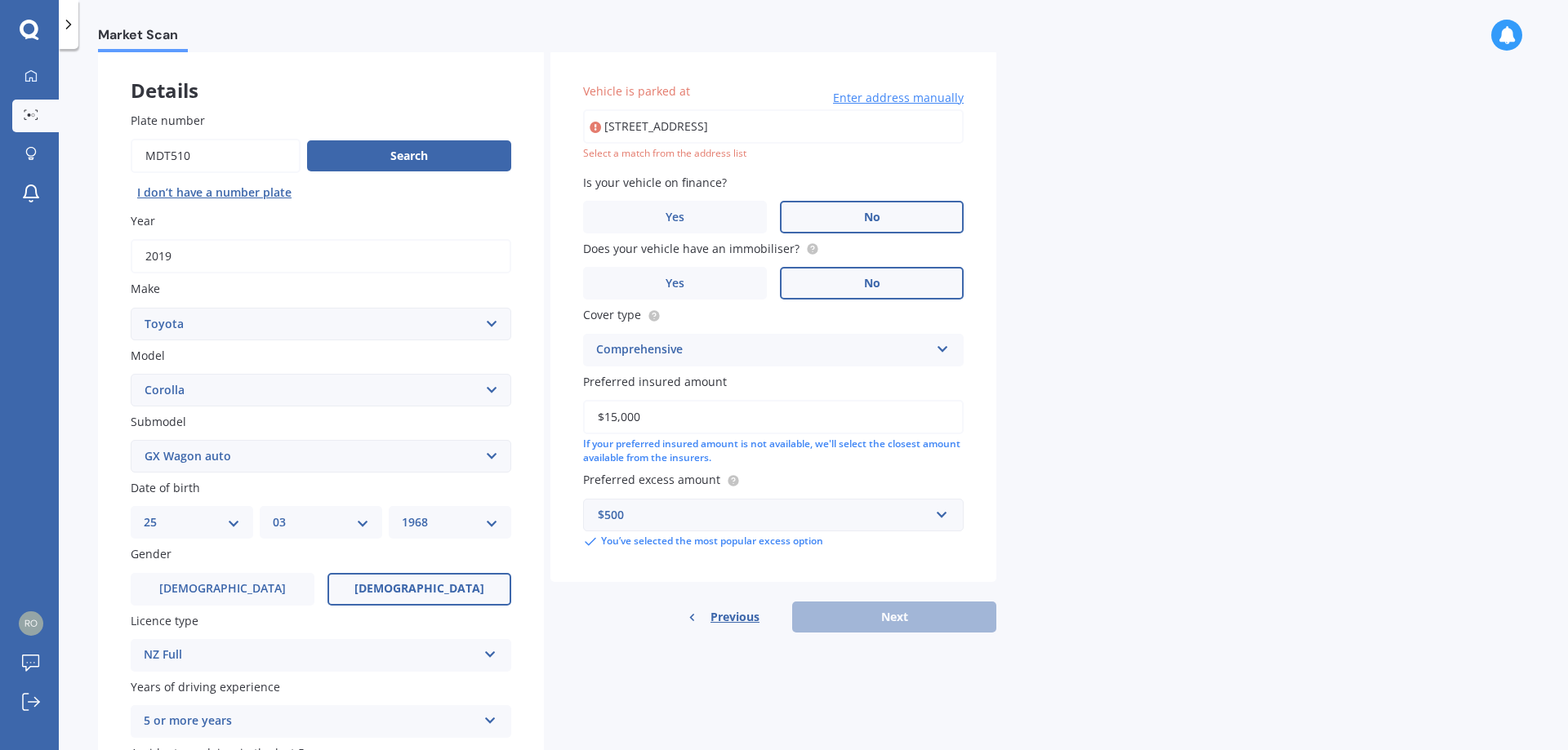
type input "[STREET_ADDRESS]"
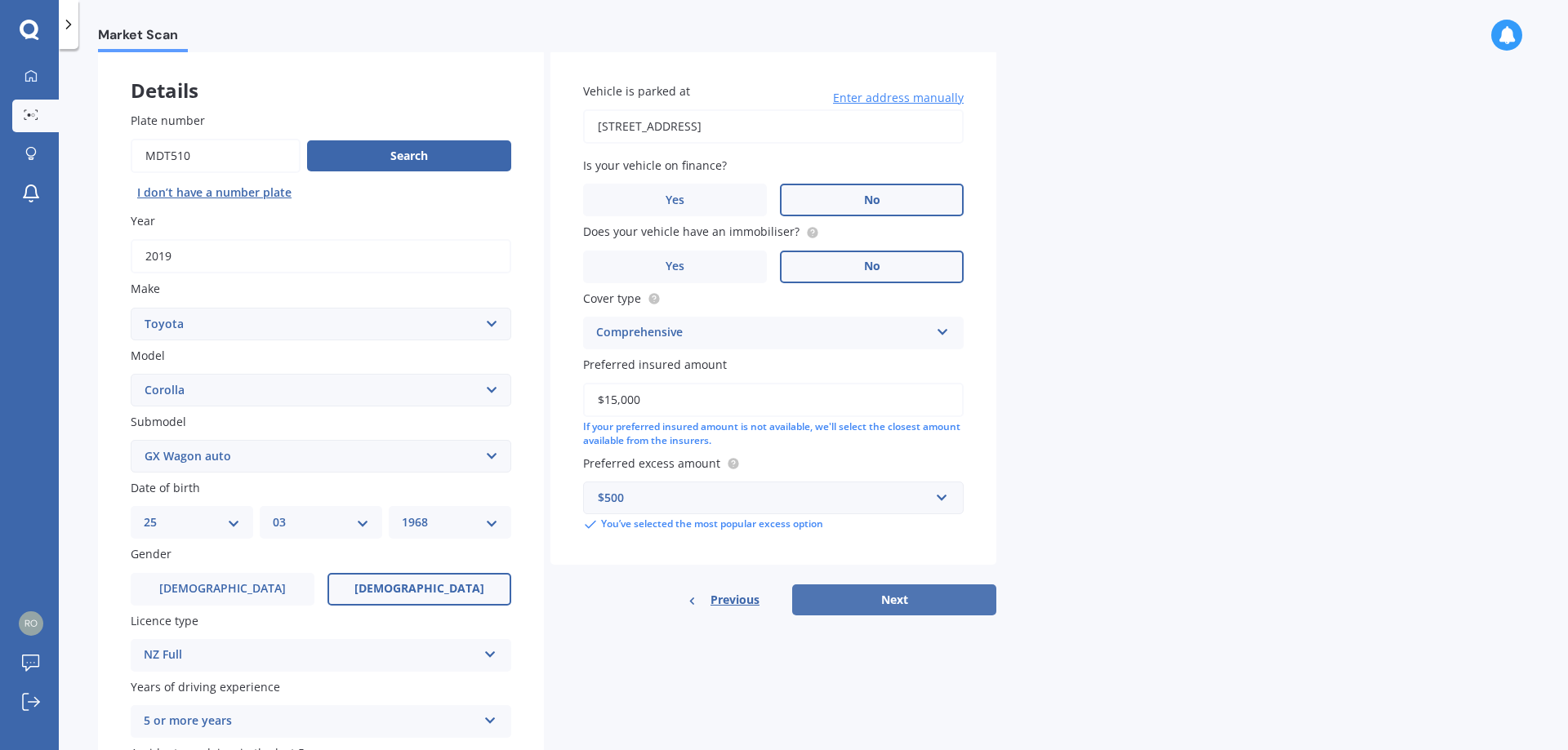
click at [882, 618] on div "Details Plate number Search I don’t have a number plate Year [DATE] Make Select…" at bounding box center [547, 443] width 898 height 788
click at [888, 608] on button "Next" at bounding box center [894, 600] width 204 height 31
select select "25"
select select "03"
select select "1968"
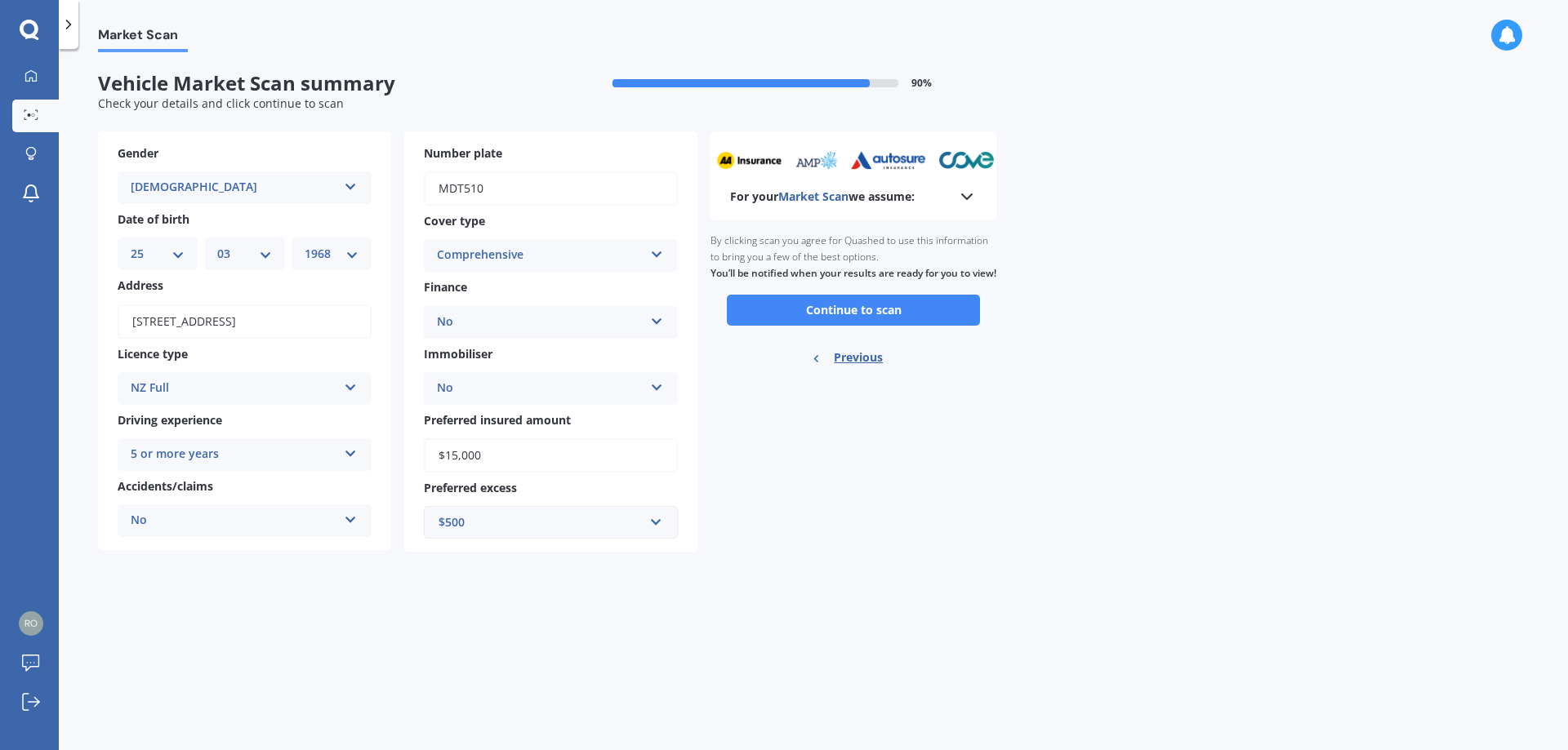
scroll to position [0, 0]
click at [896, 316] on button "Continue to scan" at bounding box center [853, 310] width 253 height 31
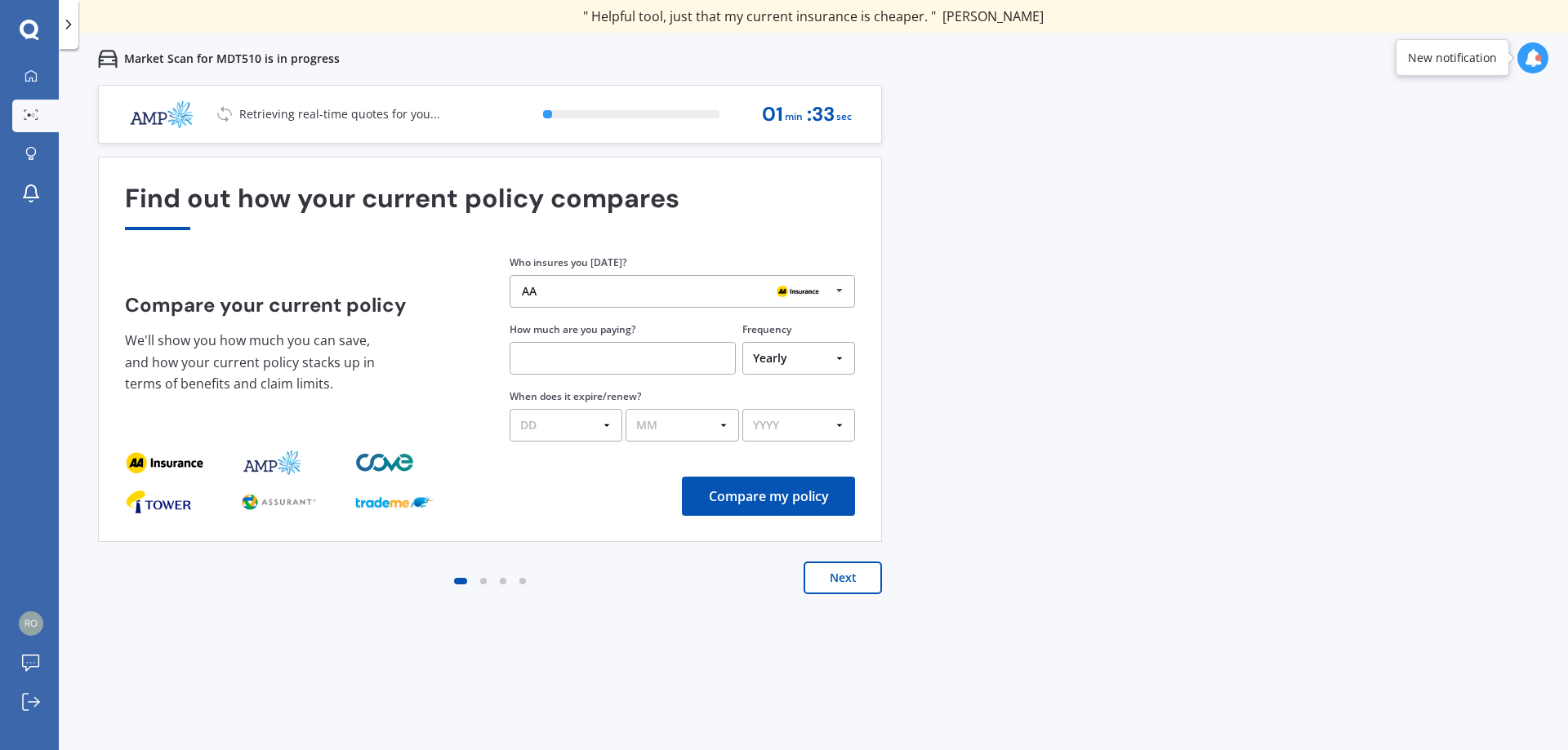
click at [863, 582] on button "Next" at bounding box center [842, 578] width 78 height 32
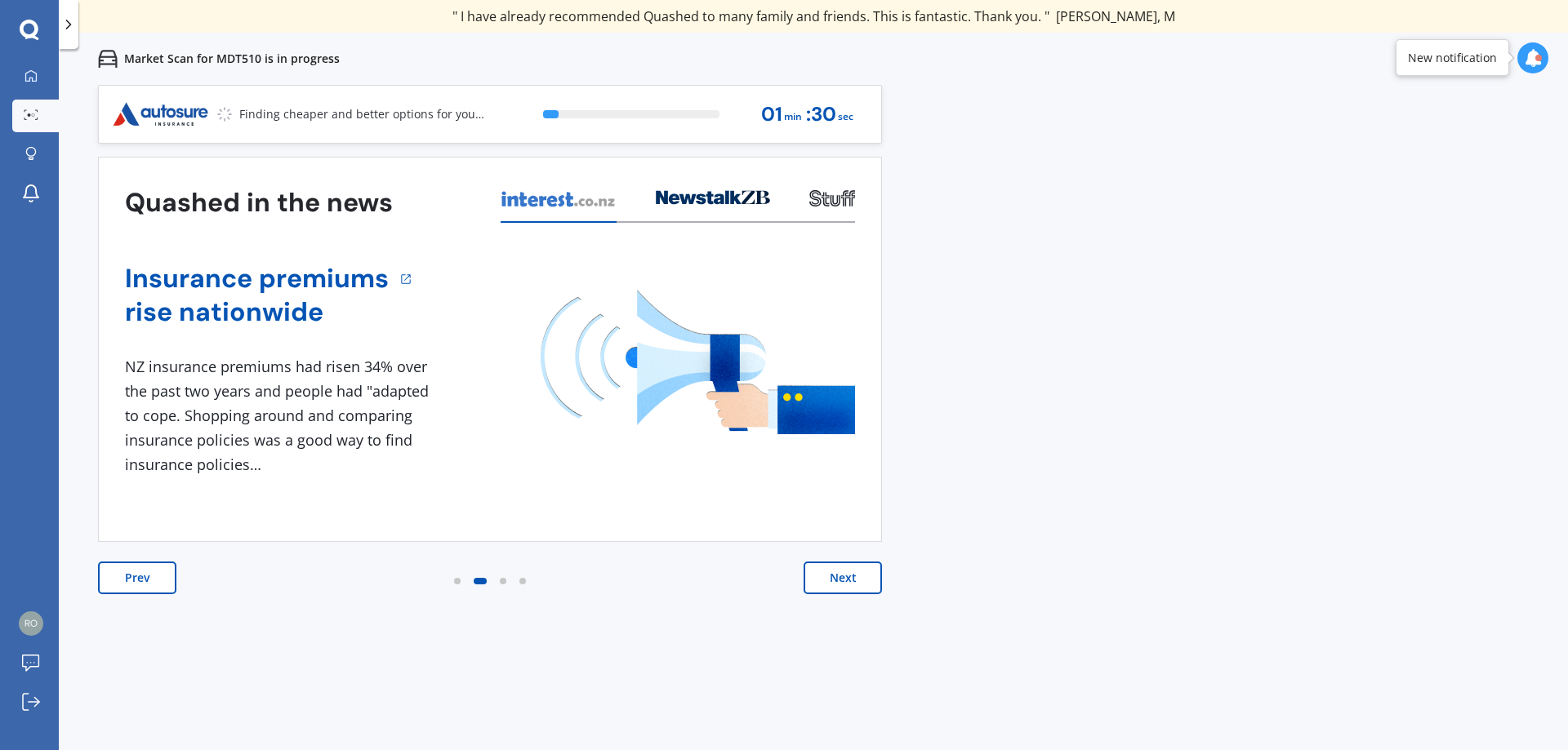
click at [863, 582] on button "Next" at bounding box center [842, 578] width 78 height 32
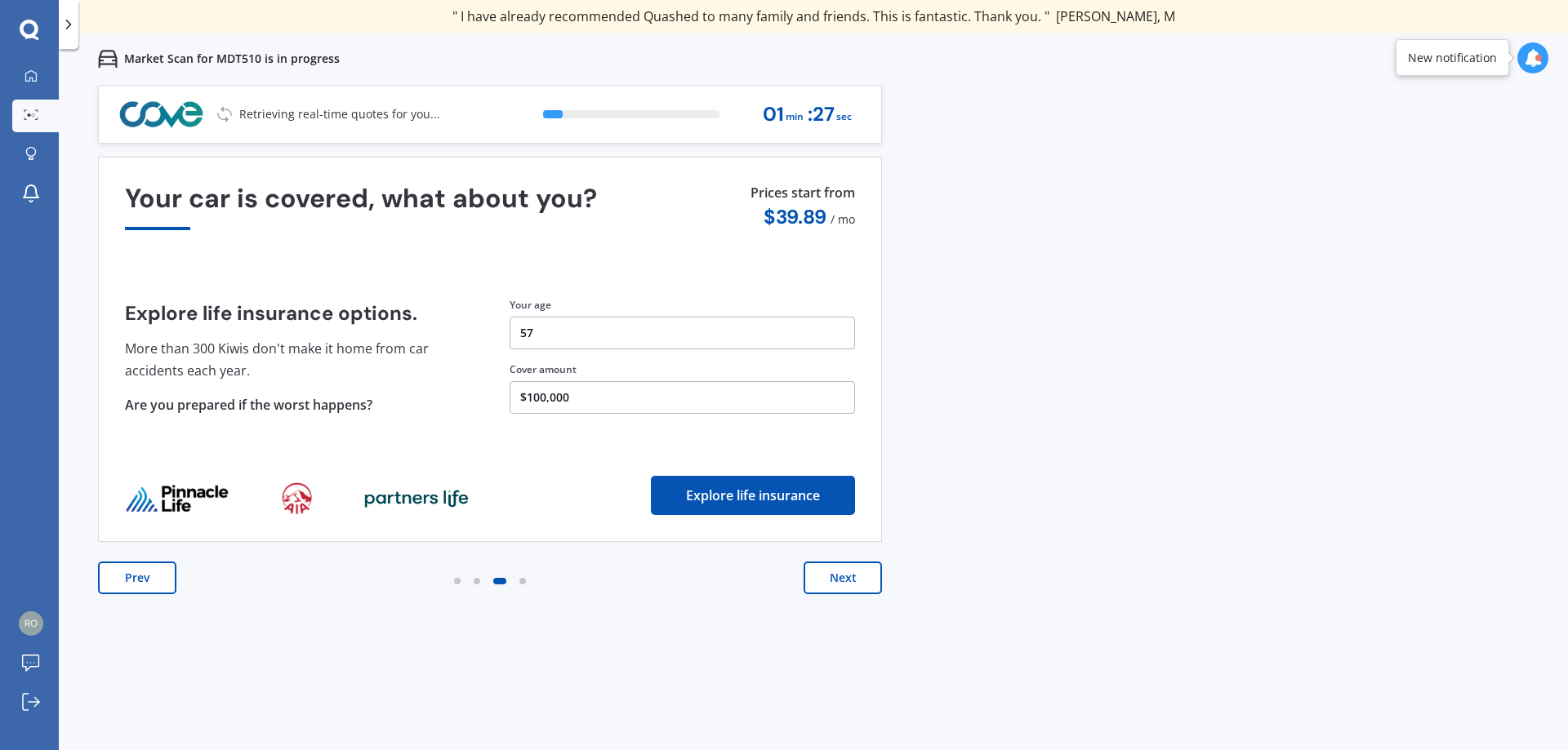
click at [863, 582] on button "Next" at bounding box center [842, 578] width 78 height 32
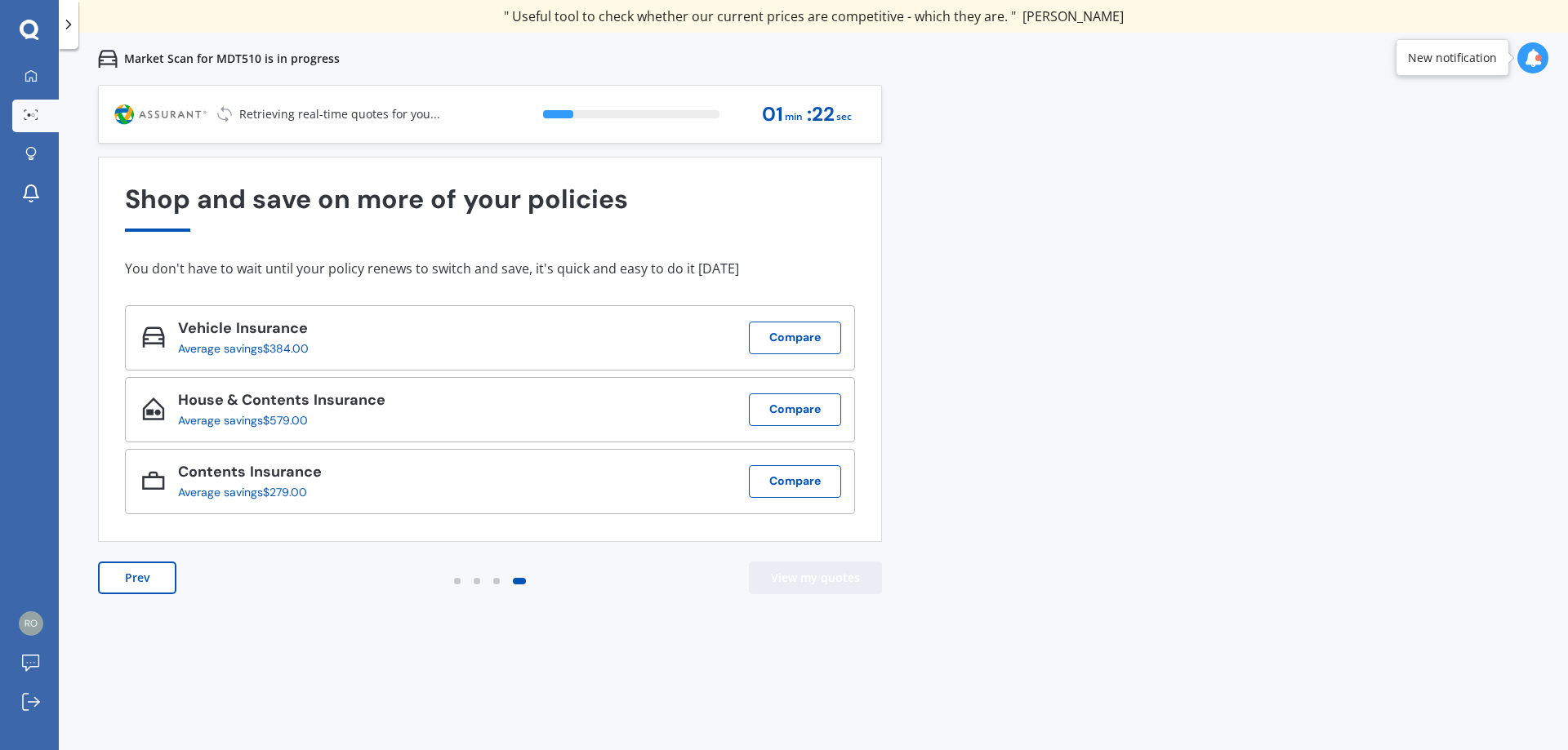
click at [863, 582] on button "View my quotes" at bounding box center [815, 578] width 133 height 32
click at [757, 329] on button "Compare" at bounding box center [795, 338] width 92 height 32
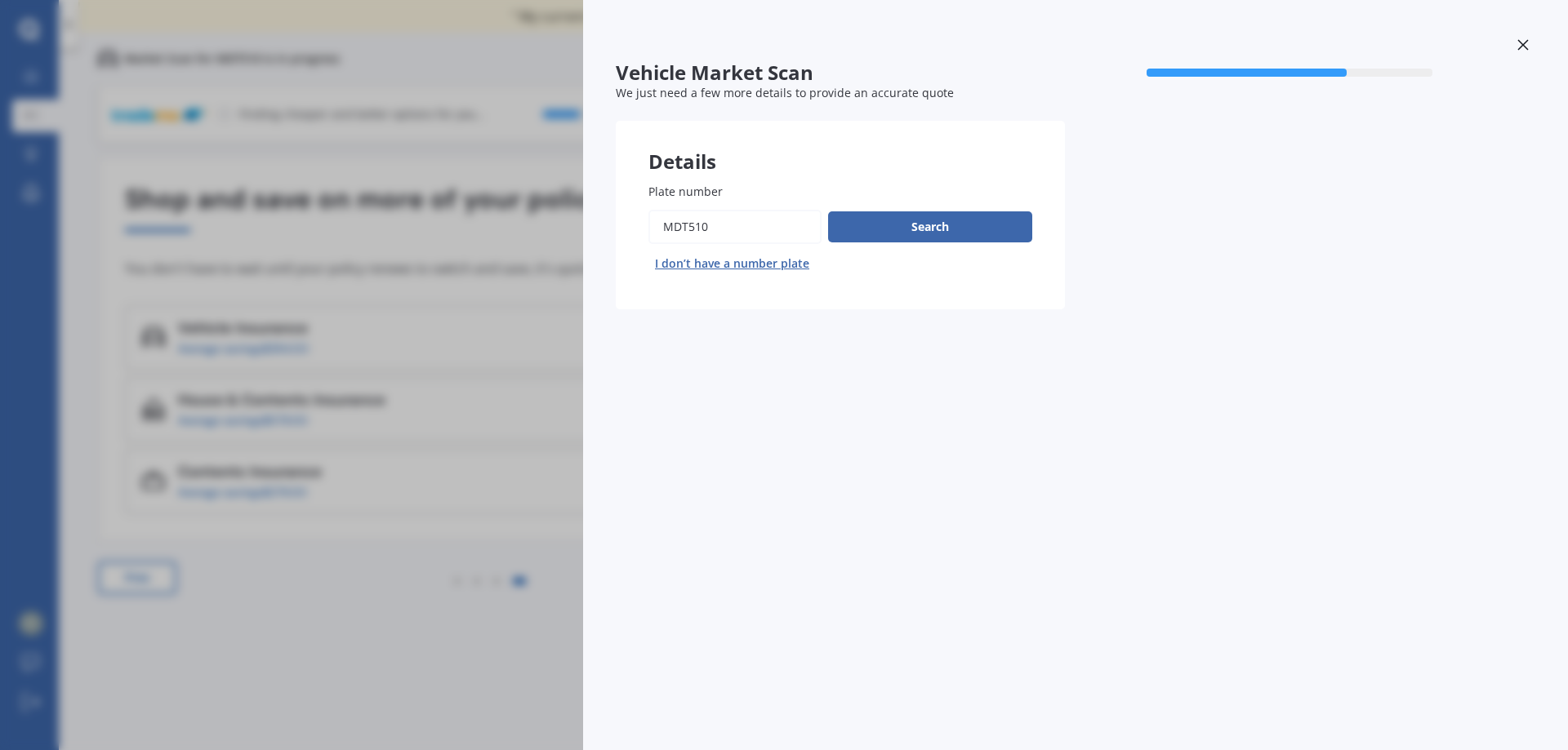
click at [923, 246] on div "Search I don’t have a number plate" at bounding box center [840, 243] width 384 height 67
click at [930, 229] on button "Search" at bounding box center [929, 227] width 204 height 31
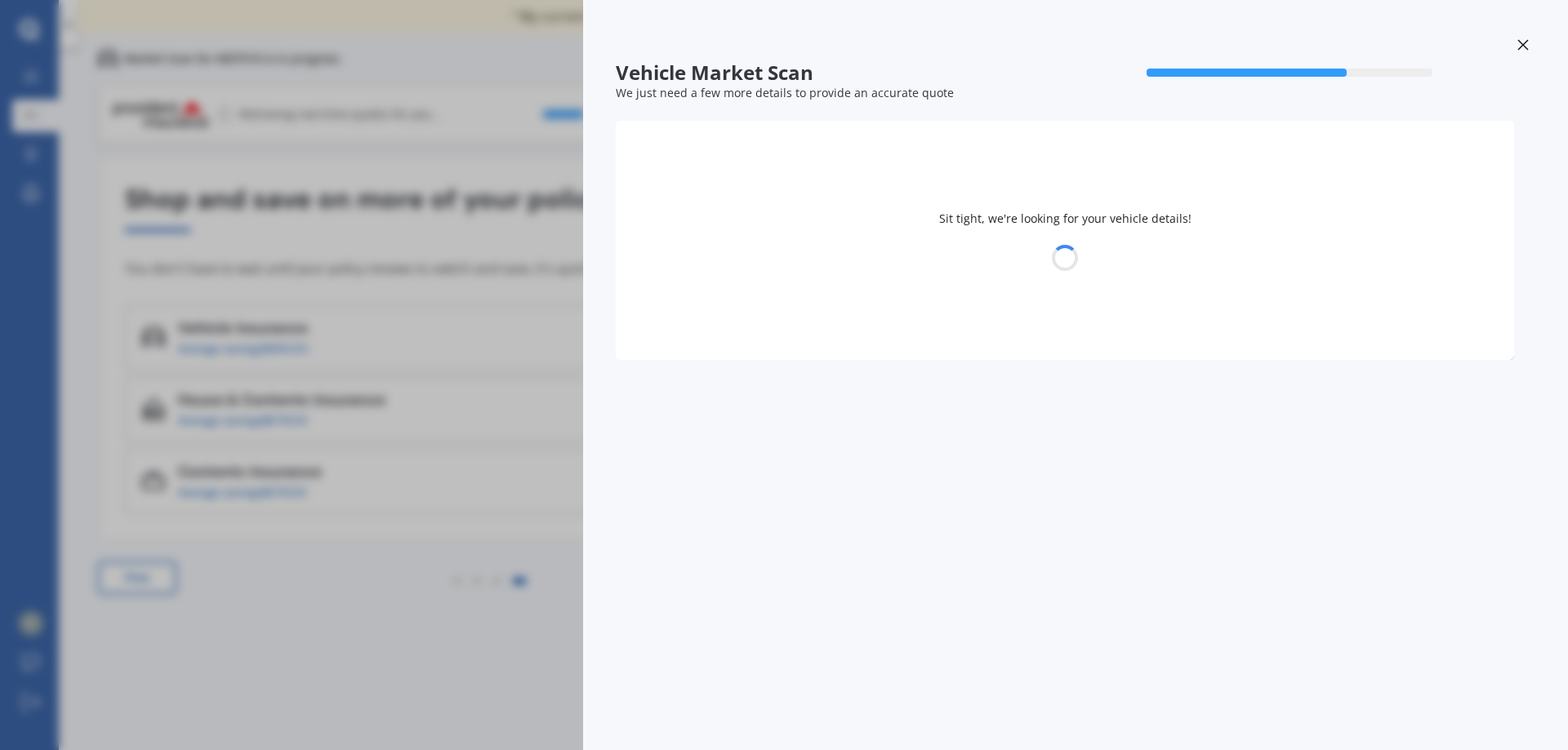
select select "TOYOTA"
select select "COROLLA"
select select "25"
select select "03"
select select "1968"
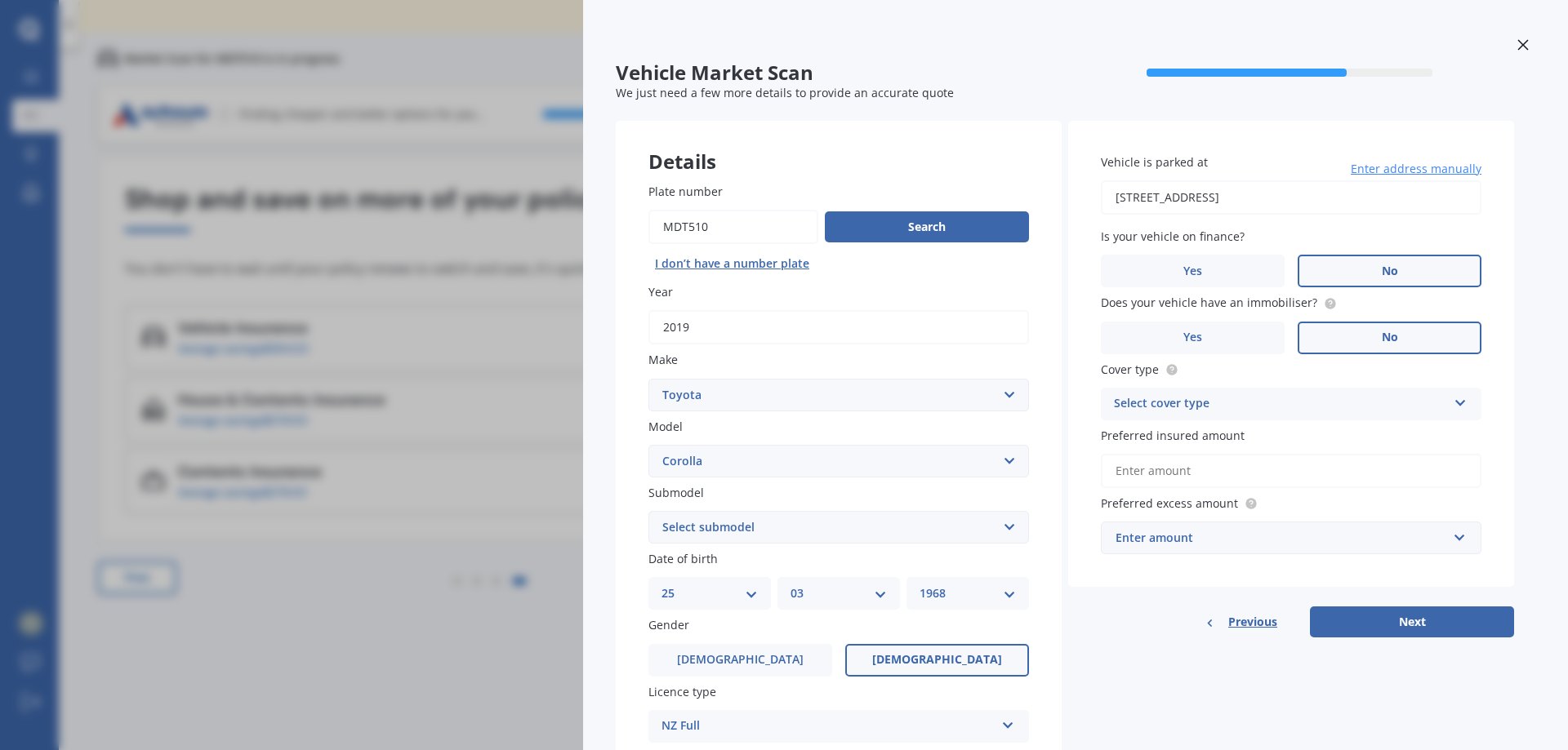
click at [1127, 466] on input "Preferred insured amount" at bounding box center [1291, 470] width 380 height 34
type input "$15,000"
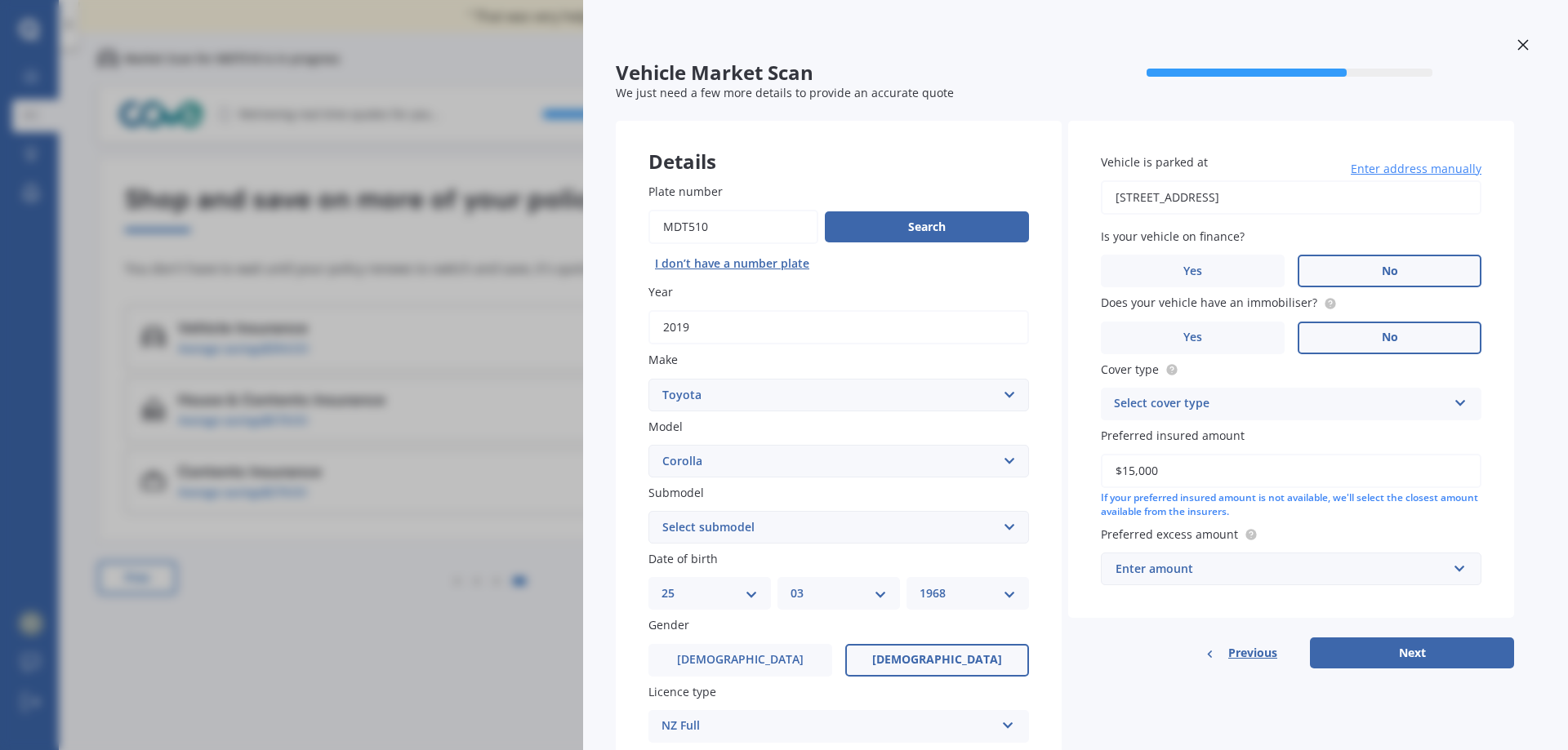
click at [1264, 570] on div "Enter amount" at bounding box center [1281, 568] width 332 height 18
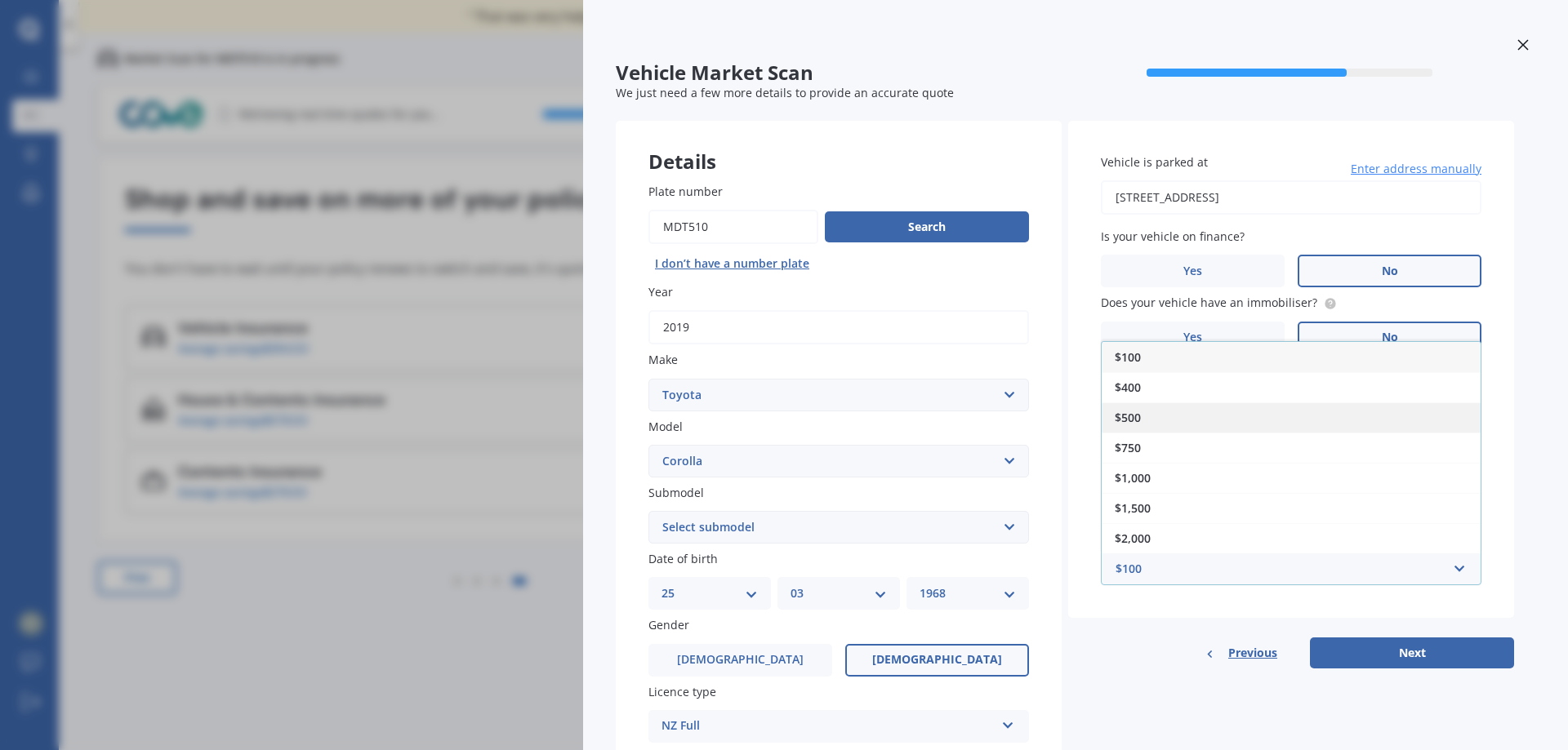
click at [1125, 410] on span "$500" at bounding box center [1127, 418] width 26 height 15
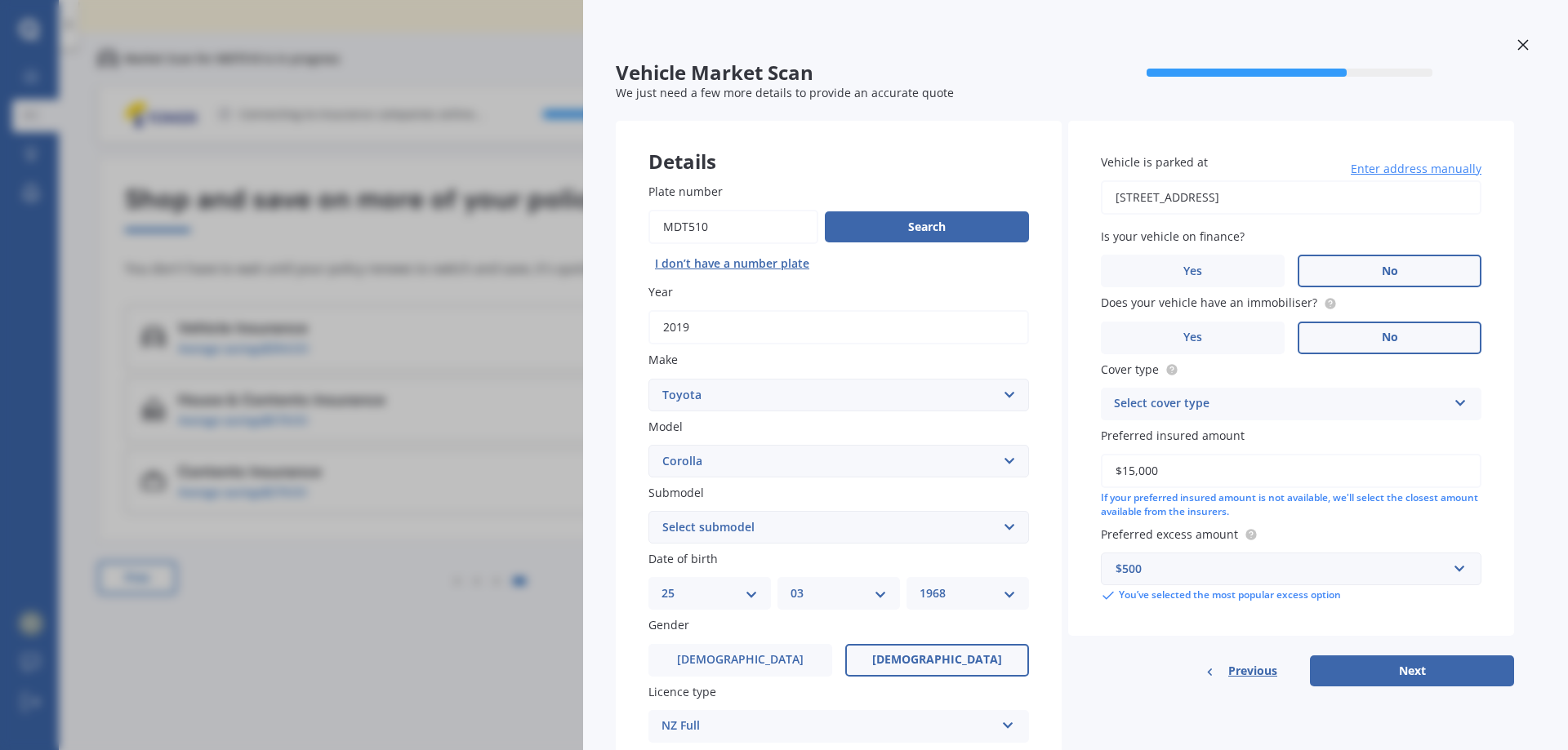
click at [1182, 705] on div "Details Plate number Search I don’t have a number plate Year [DATE] Make Select…" at bounding box center [1064, 515] width 898 height 788
click at [1423, 656] on button "Next" at bounding box center [1411, 671] width 204 height 31
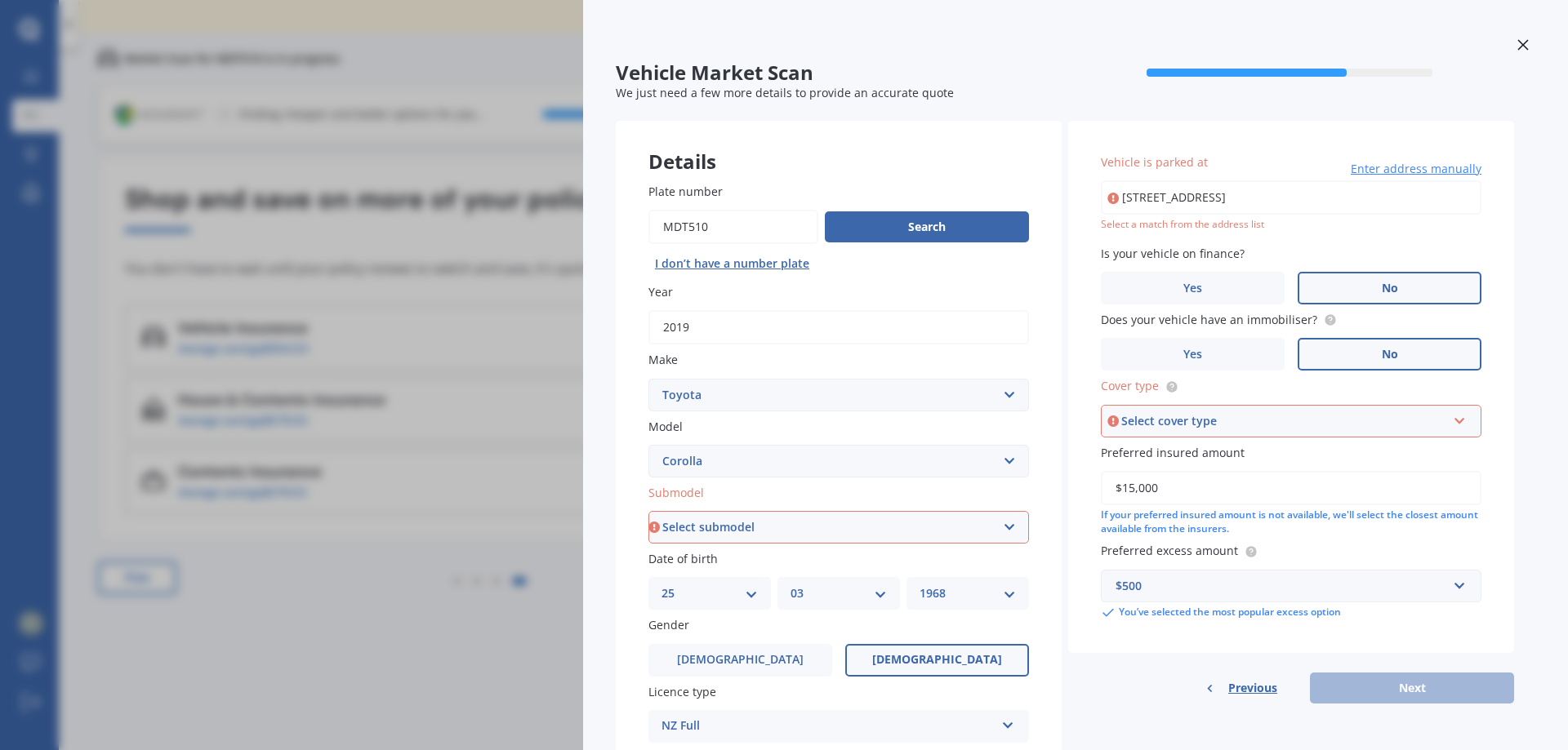
click at [827, 522] on select "Select submodel (All other) Axio Diesel [PERSON_NAME] 2WD [PERSON_NAME] 4WD FXG…" at bounding box center [838, 527] width 380 height 32
select select "GX WAGON AUTO"
click at [648, 511] on select "Select submodel (All other) Axio Diesel [PERSON_NAME] 2WD [PERSON_NAME] 4WD FXG…" at bounding box center [838, 527] width 380 height 32
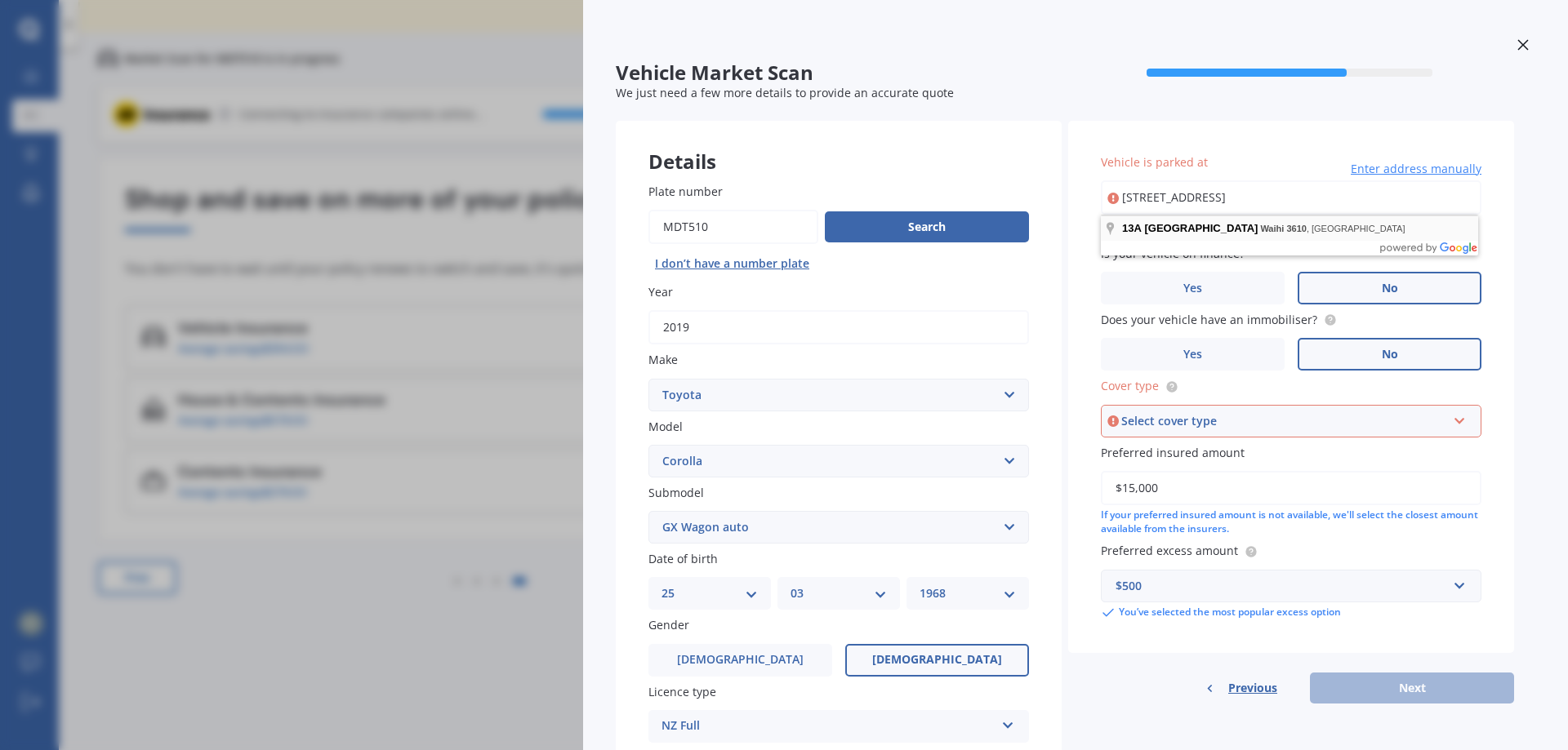
type input "[STREET_ADDRESS]"
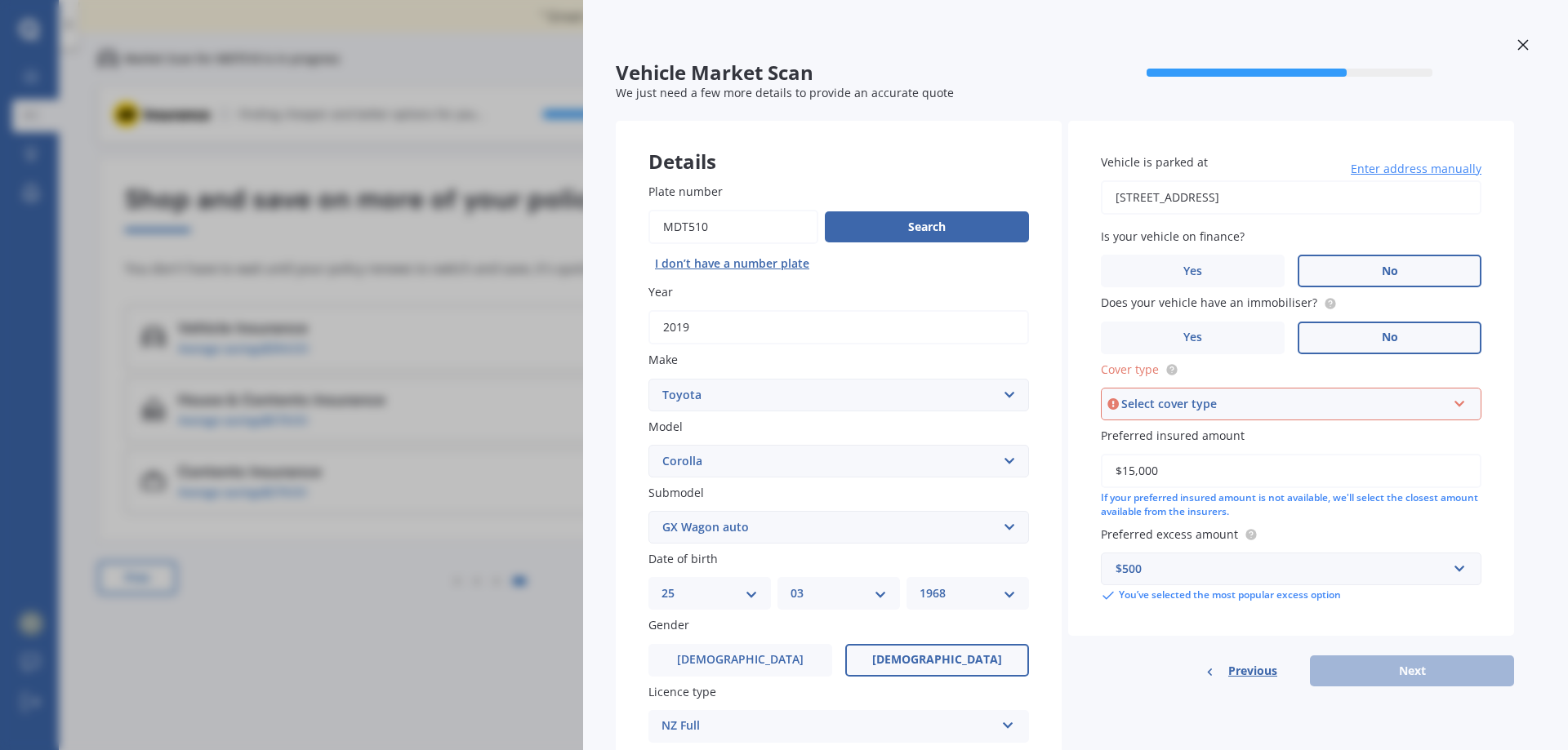
click at [1221, 395] on div "Select cover type" at bounding box center [1283, 404] width 325 height 18
click at [1182, 436] on span "Comprehensive" at bounding box center [1159, 435] width 87 height 15
click at [1449, 666] on button "Next" at bounding box center [1411, 671] width 204 height 31
select select "25"
select select "03"
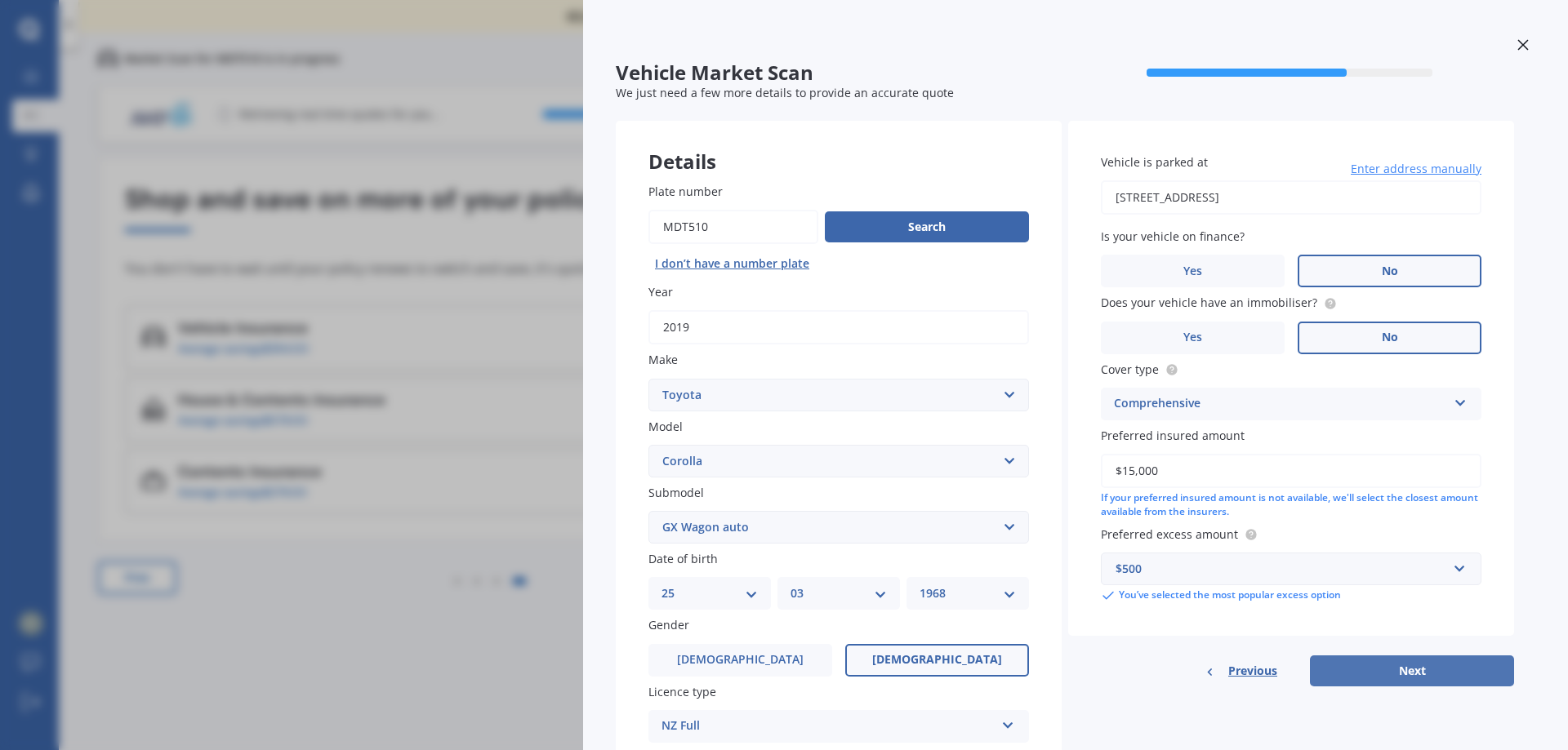
select select "1968"
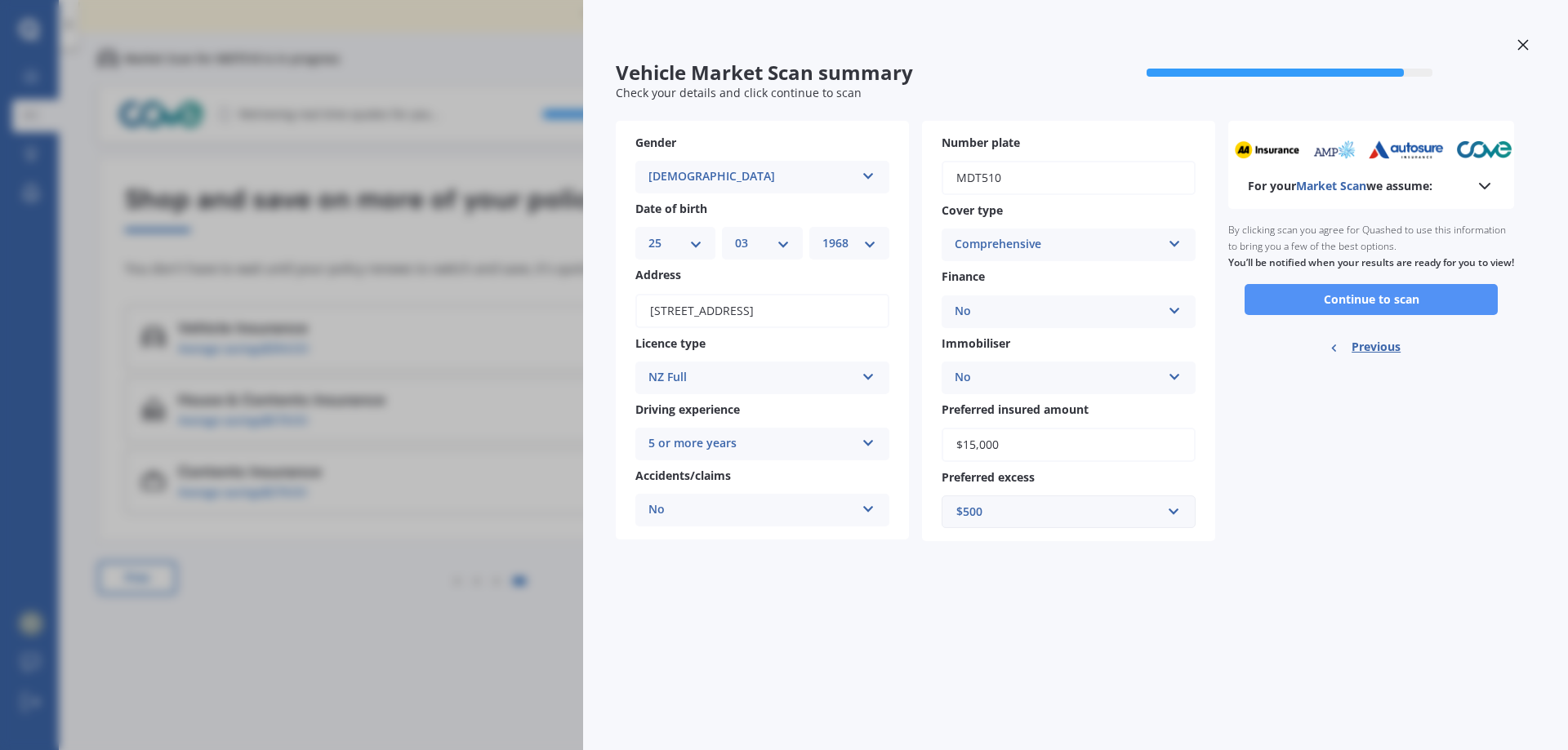
click at [1396, 315] on button "Continue to scan" at bounding box center [1370, 299] width 253 height 31
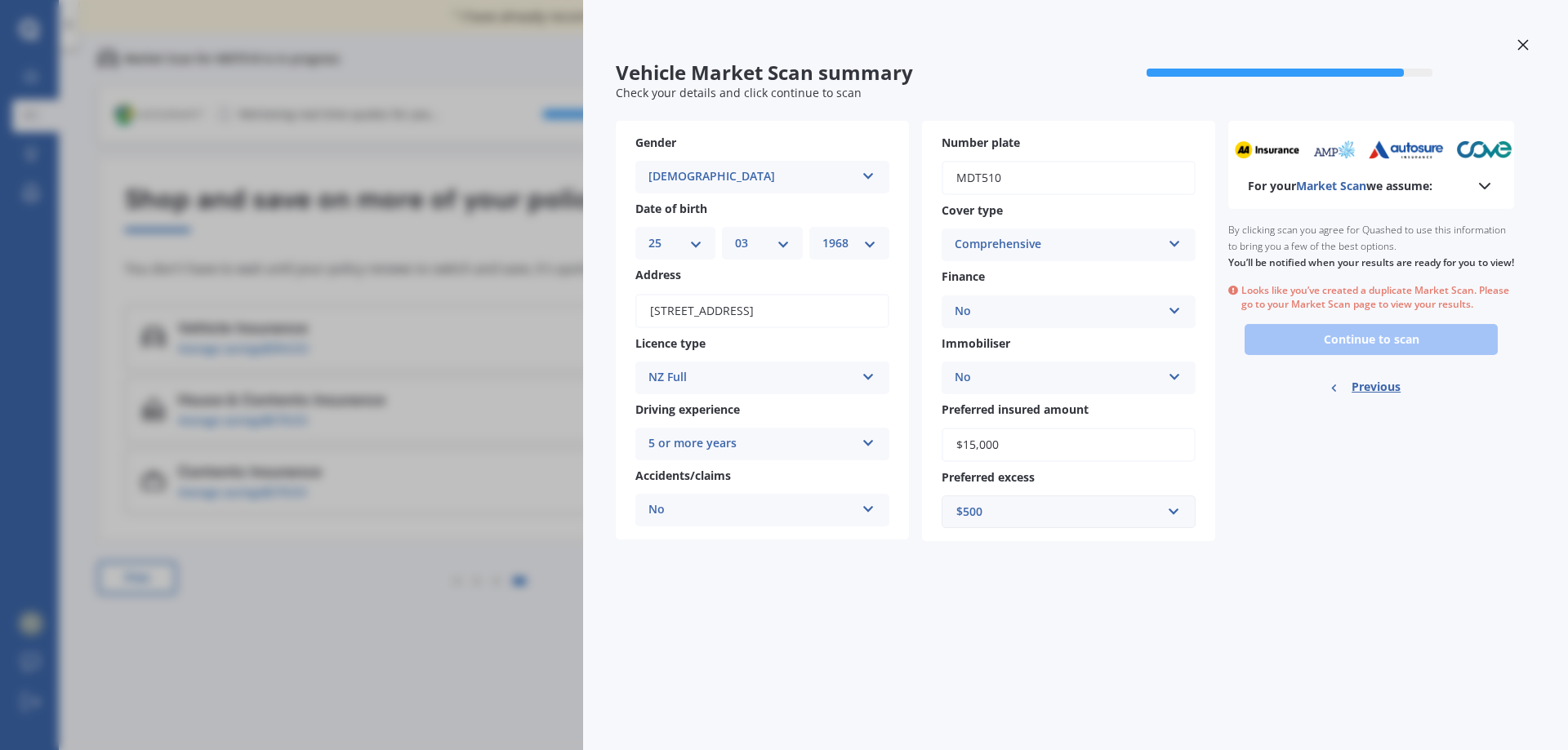
click at [1377, 399] on span "Previous" at bounding box center [1375, 387] width 49 height 25
select select "TOYOTA"
select select "COROLLA"
select select "GX WAGON AUTO"
select select "25"
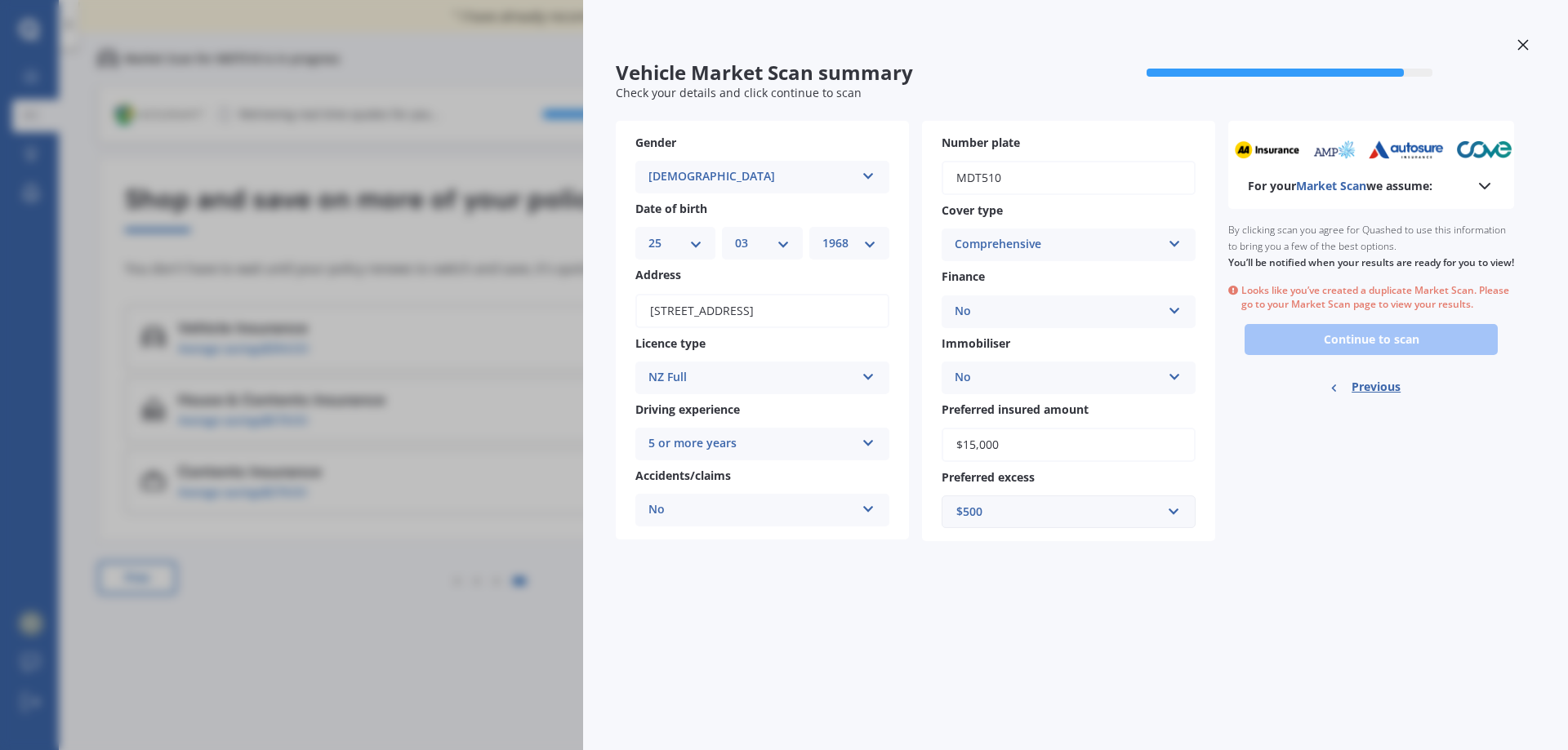
select select "03"
select select "1968"
